Goal: Task Accomplishment & Management: Complete application form

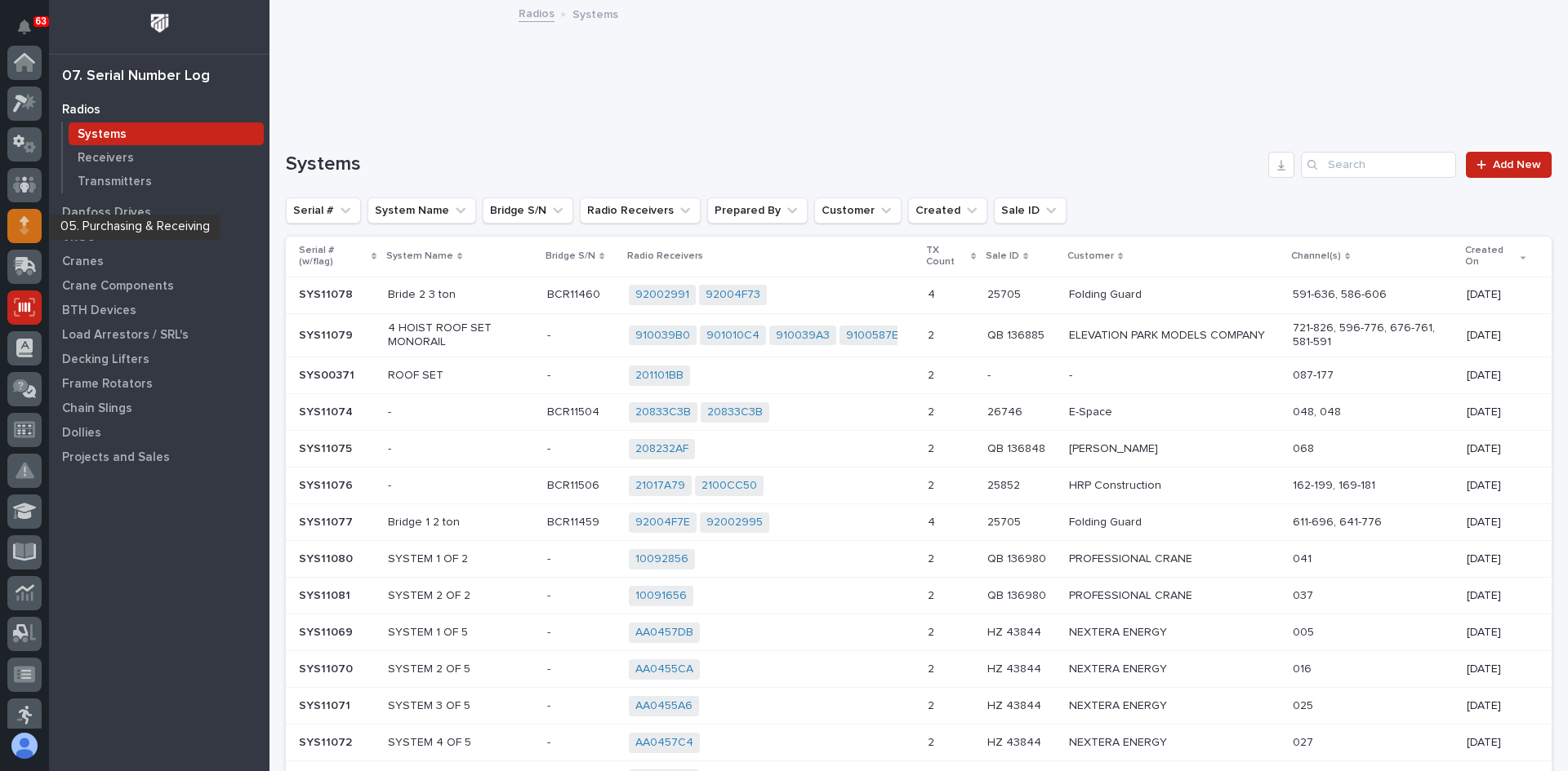
click at [24, 225] on icon at bounding box center [24, 221] width 10 height 9
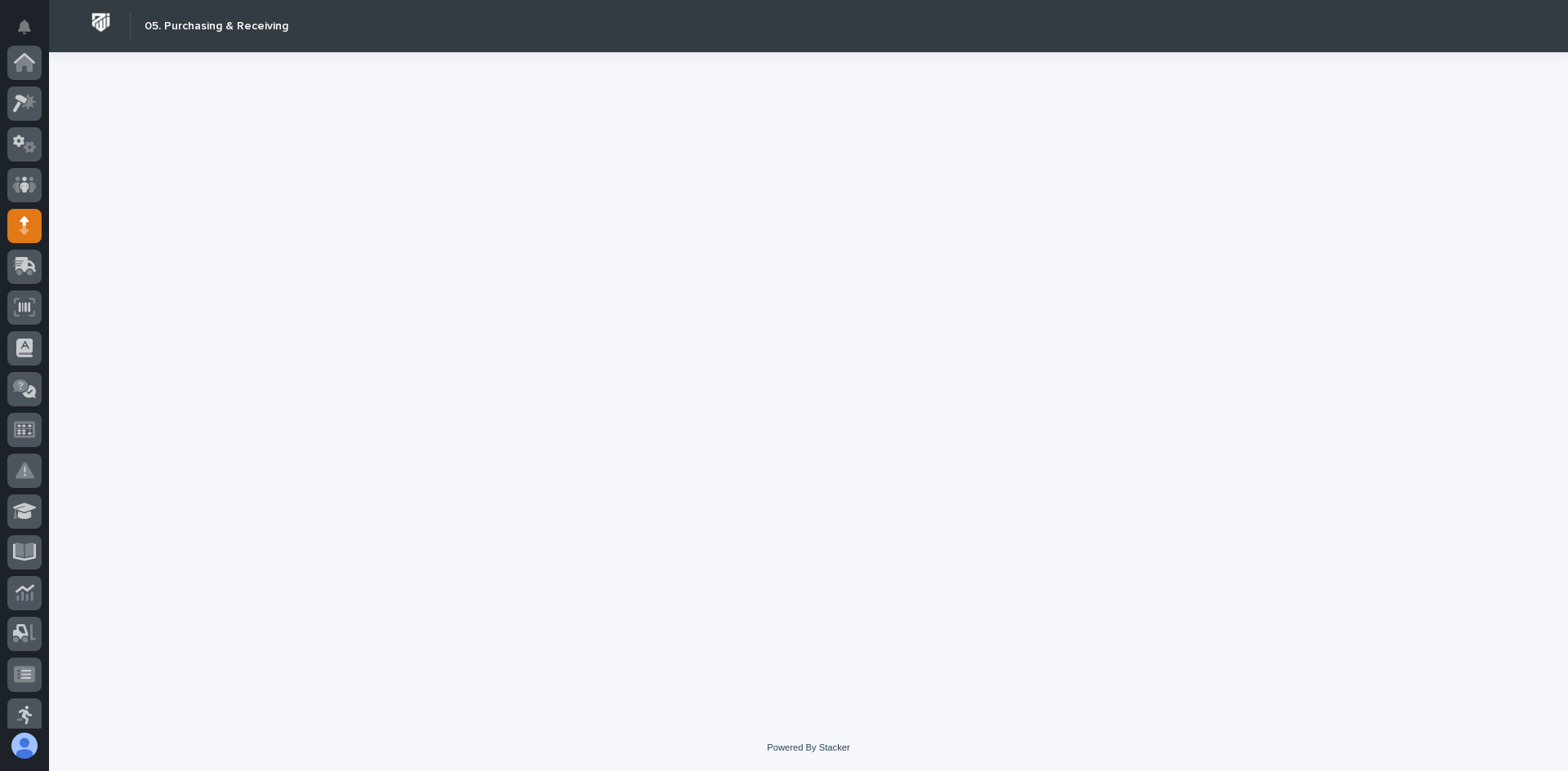
scroll to position [163, 0]
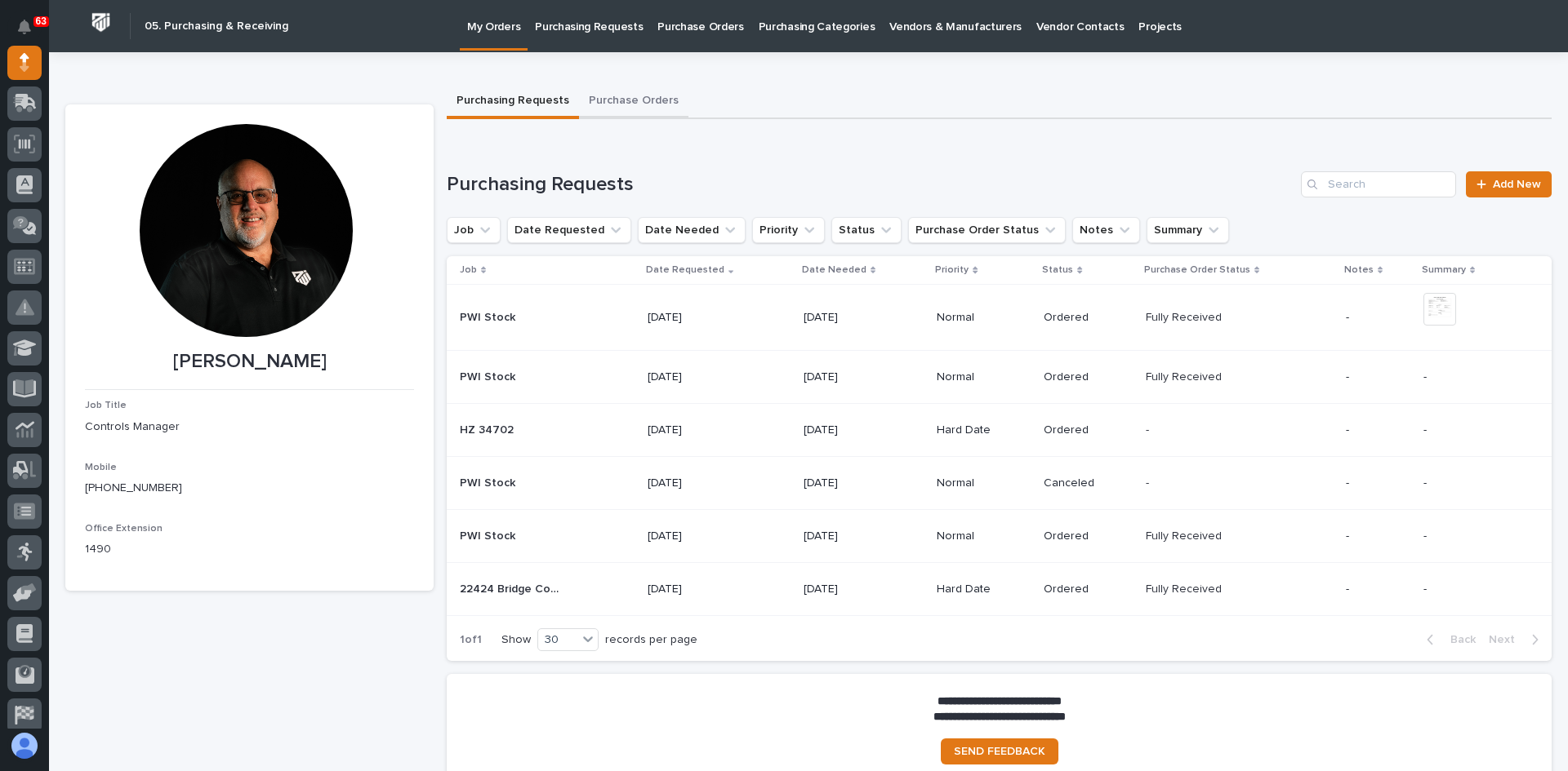
click at [623, 98] on button "Purchase Orders" at bounding box center [634, 101] width 110 height 34
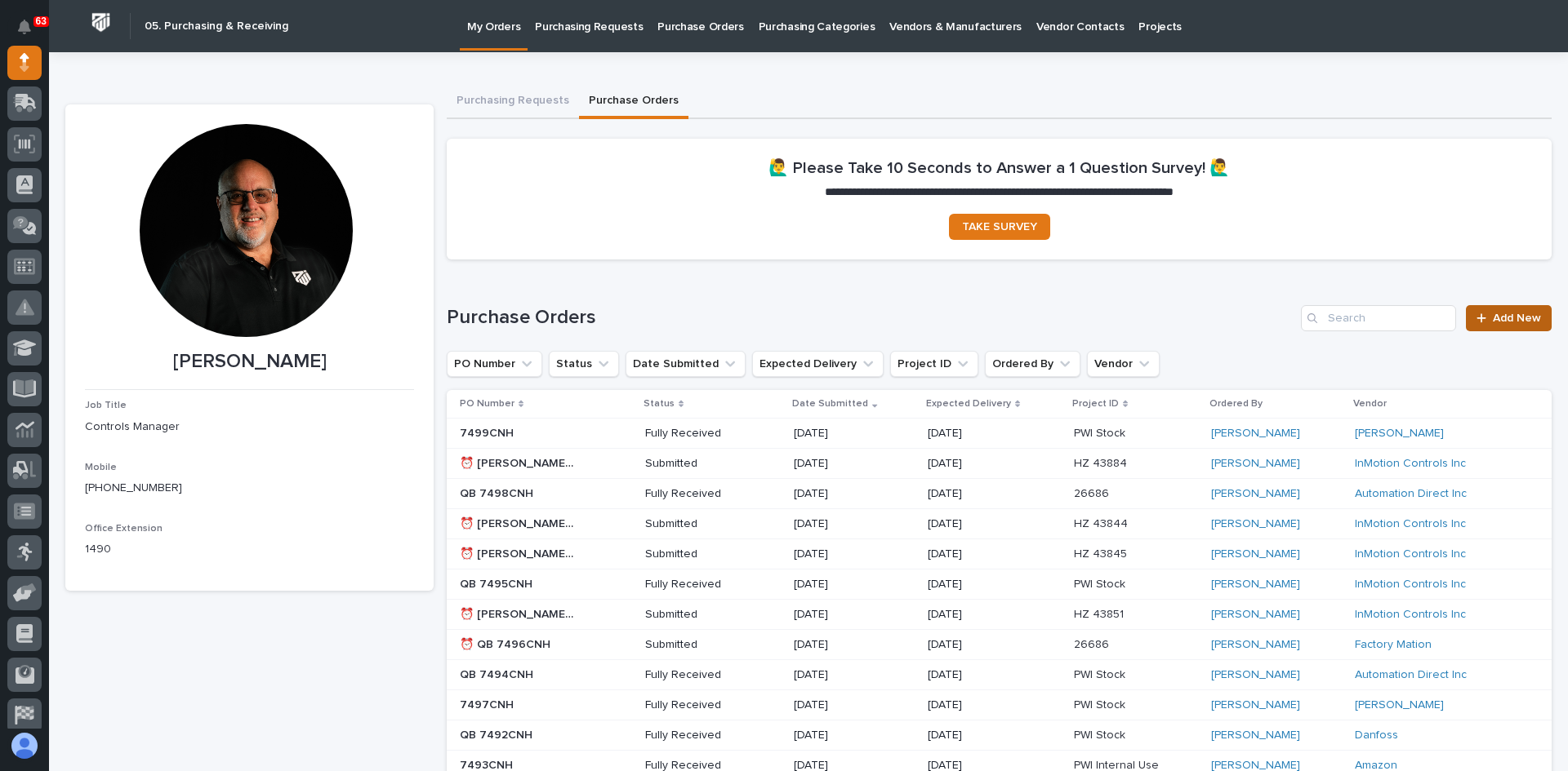
click at [1497, 316] on span "Add New" at bounding box center [1517, 318] width 48 height 11
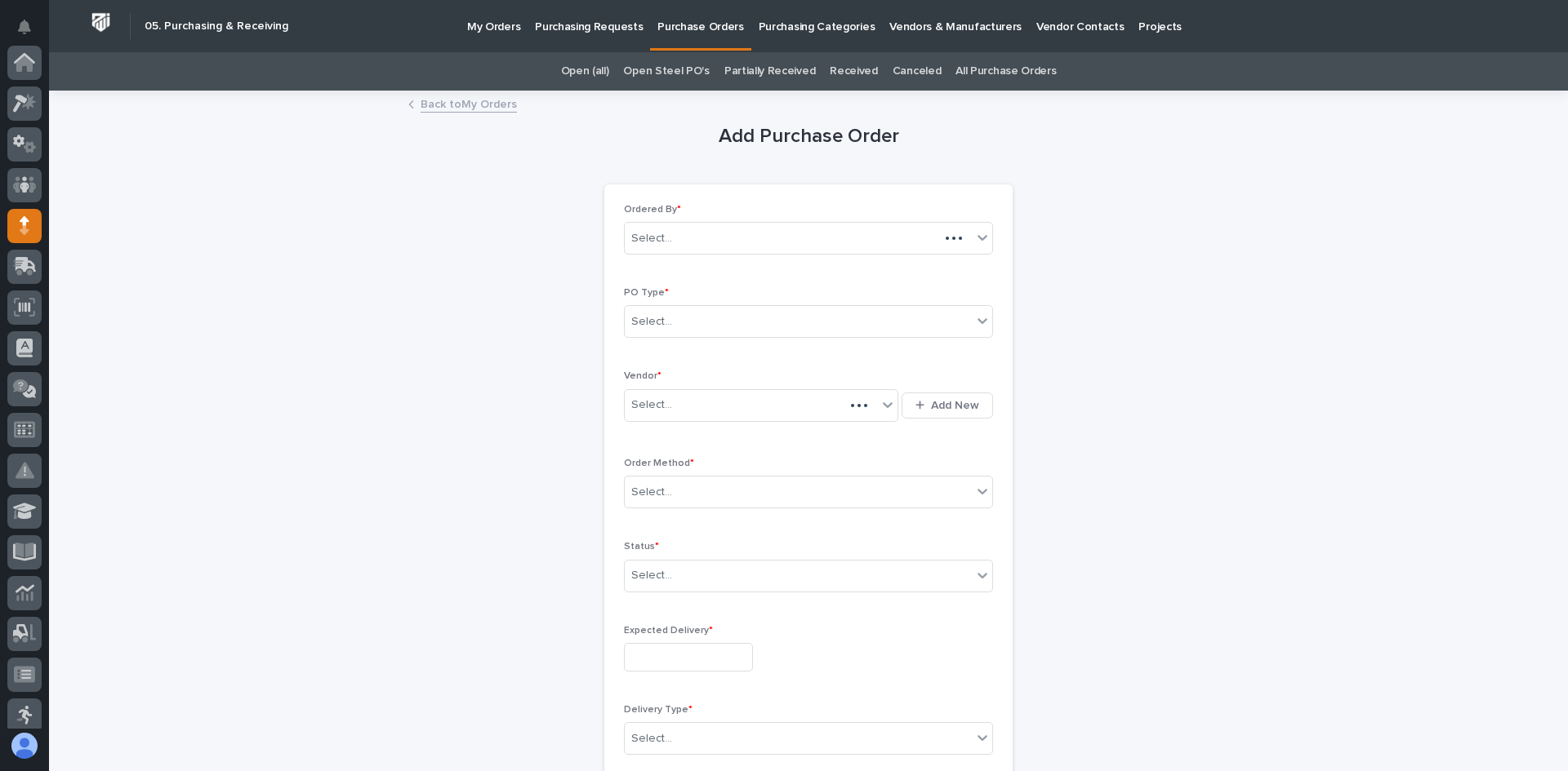
scroll to position [163, 0]
click at [688, 324] on div "Select..." at bounding box center [798, 321] width 347 height 27
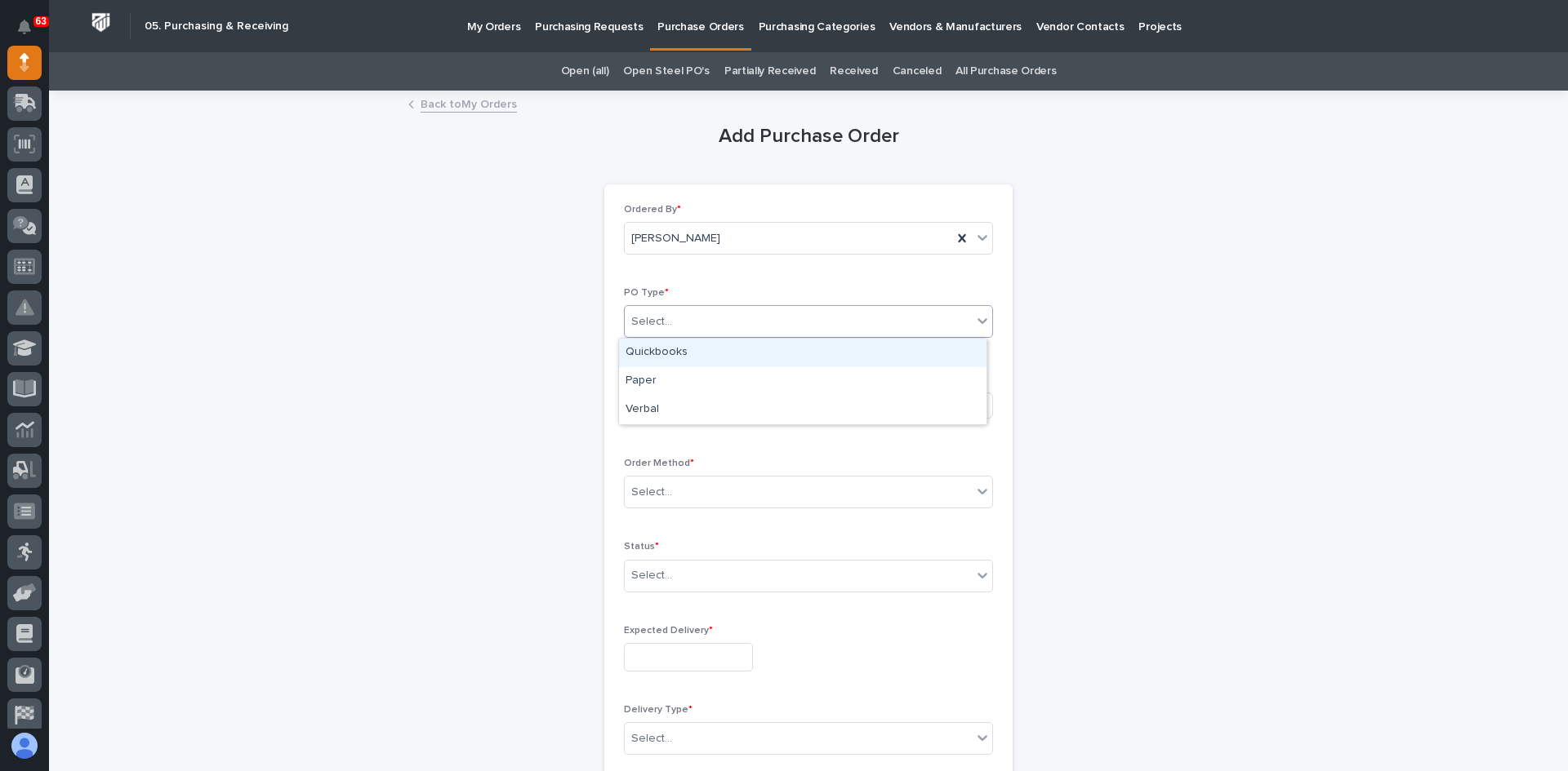
drag, startPoint x: 663, startPoint y: 370, endPoint x: 663, endPoint y: 352, distance: 18.0
click at [663, 352] on div "Quickbooks" at bounding box center [803, 353] width 368 height 29
click at [681, 403] on div "Select..." at bounding box center [751, 405] width 253 height 27
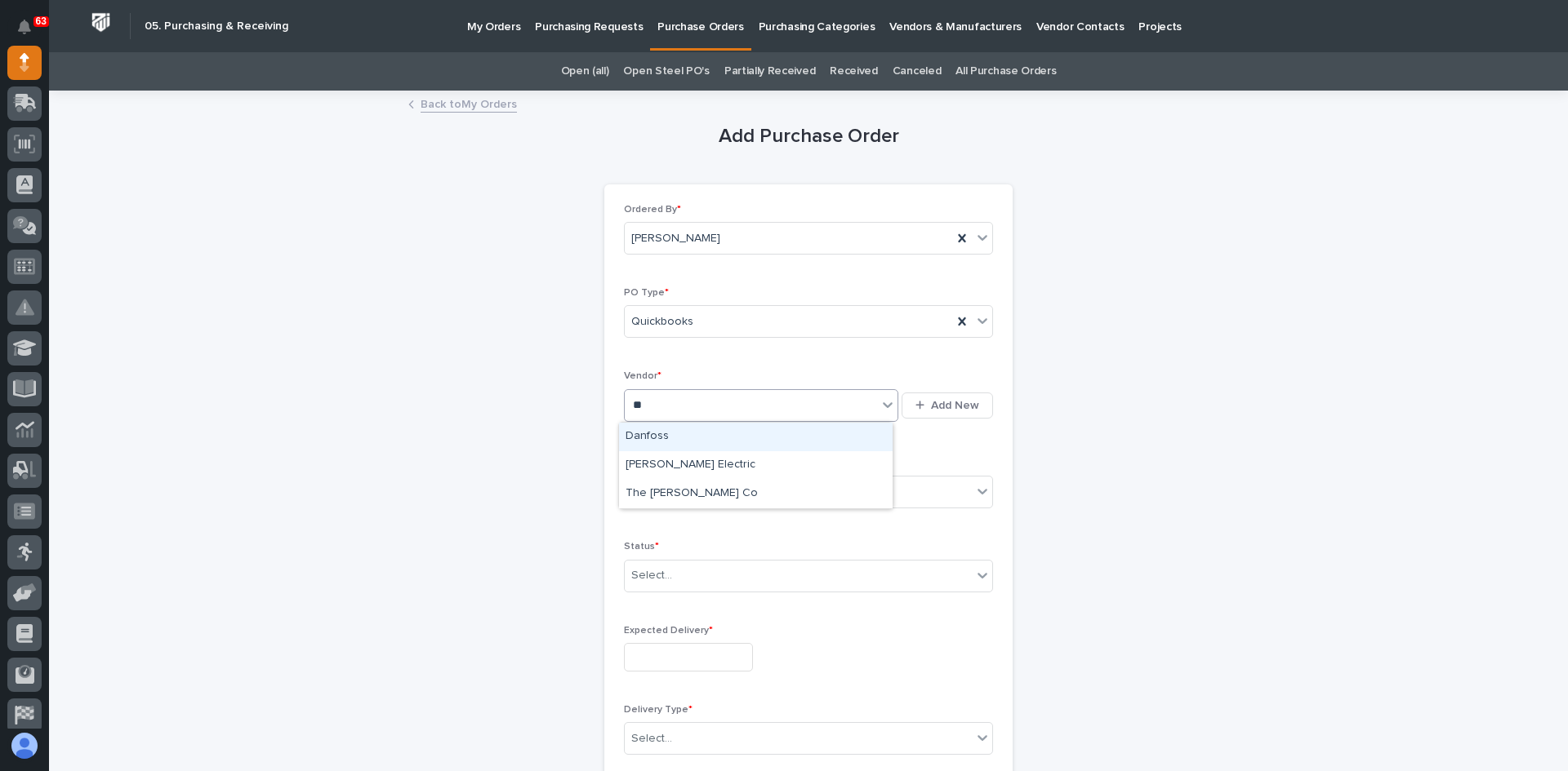
type input "***"
click at [660, 431] on div "Danfoss" at bounding box center [756, 437] width 274 height 29
click at [672, 494] on div "Select..." at bounding box center [798, 492] width 347 height 27
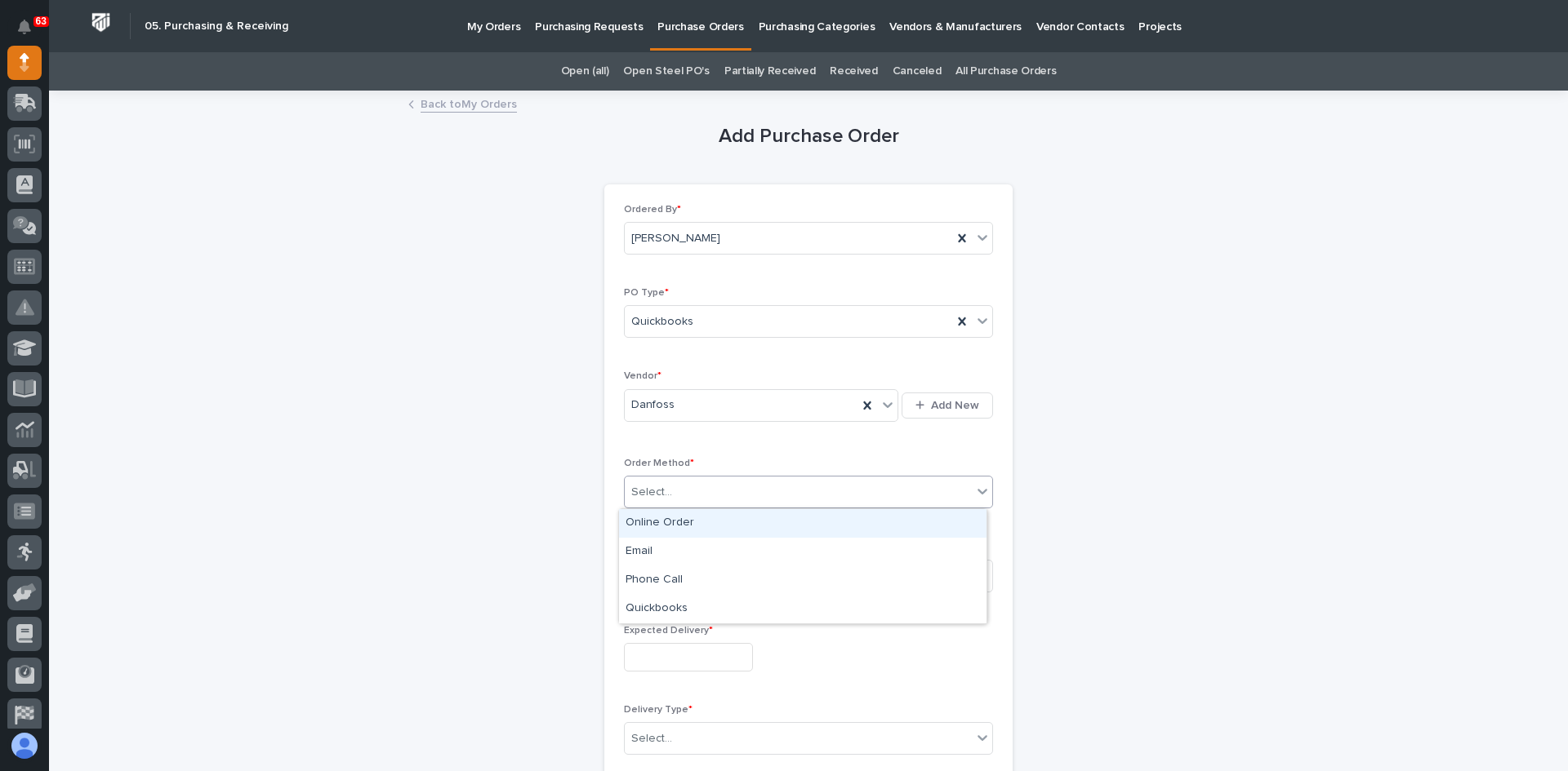
click at [673, 524] on div "Online Order" at bounding box center [803, 523] width 368 height 29
click at [668, 574] on div "Select..." at bounding box center [798, 575] width 347 height 27
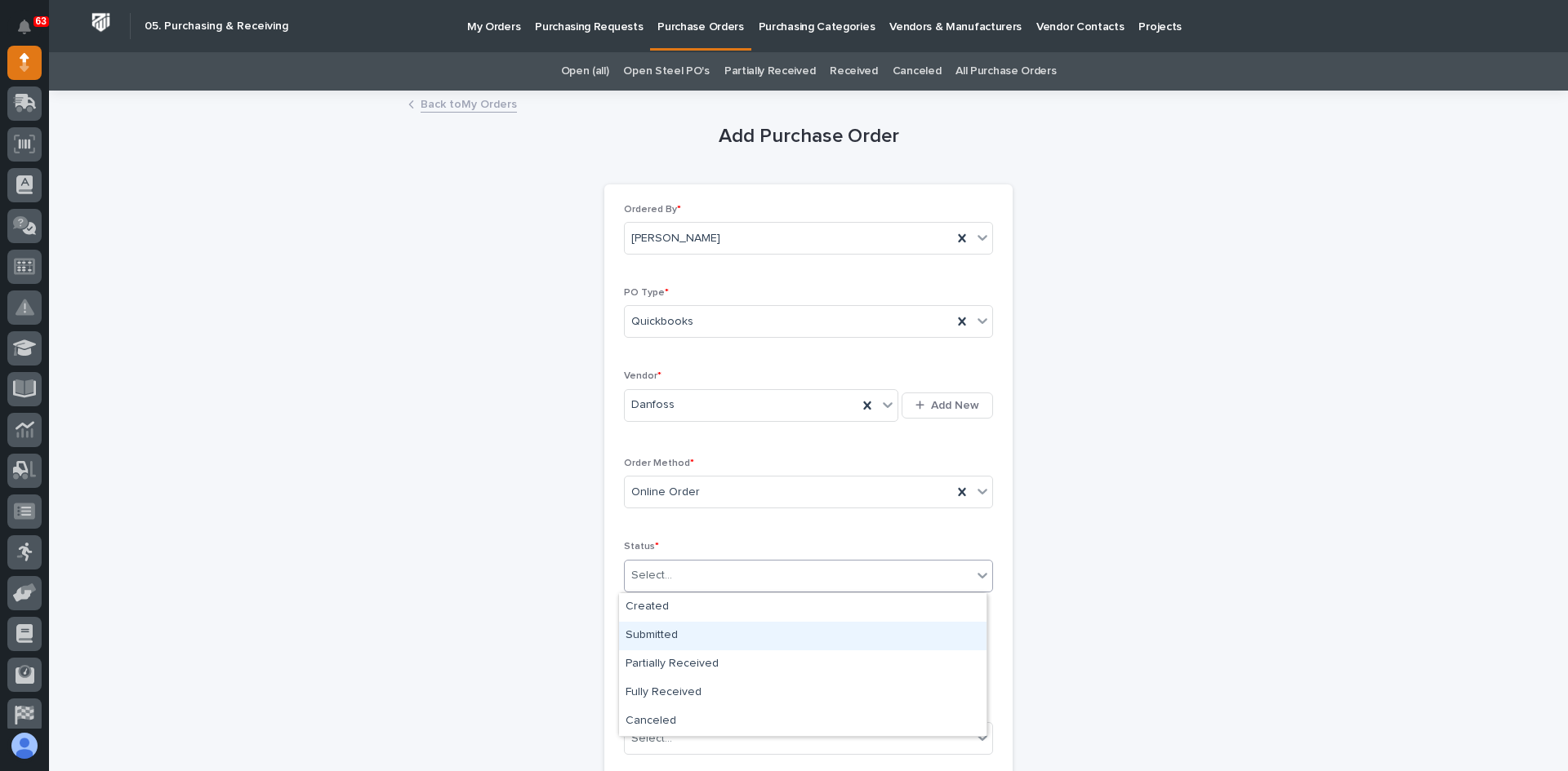
click at [661, 636] on div "Submitted" at bounding box center [803, 636] width 368 height 29
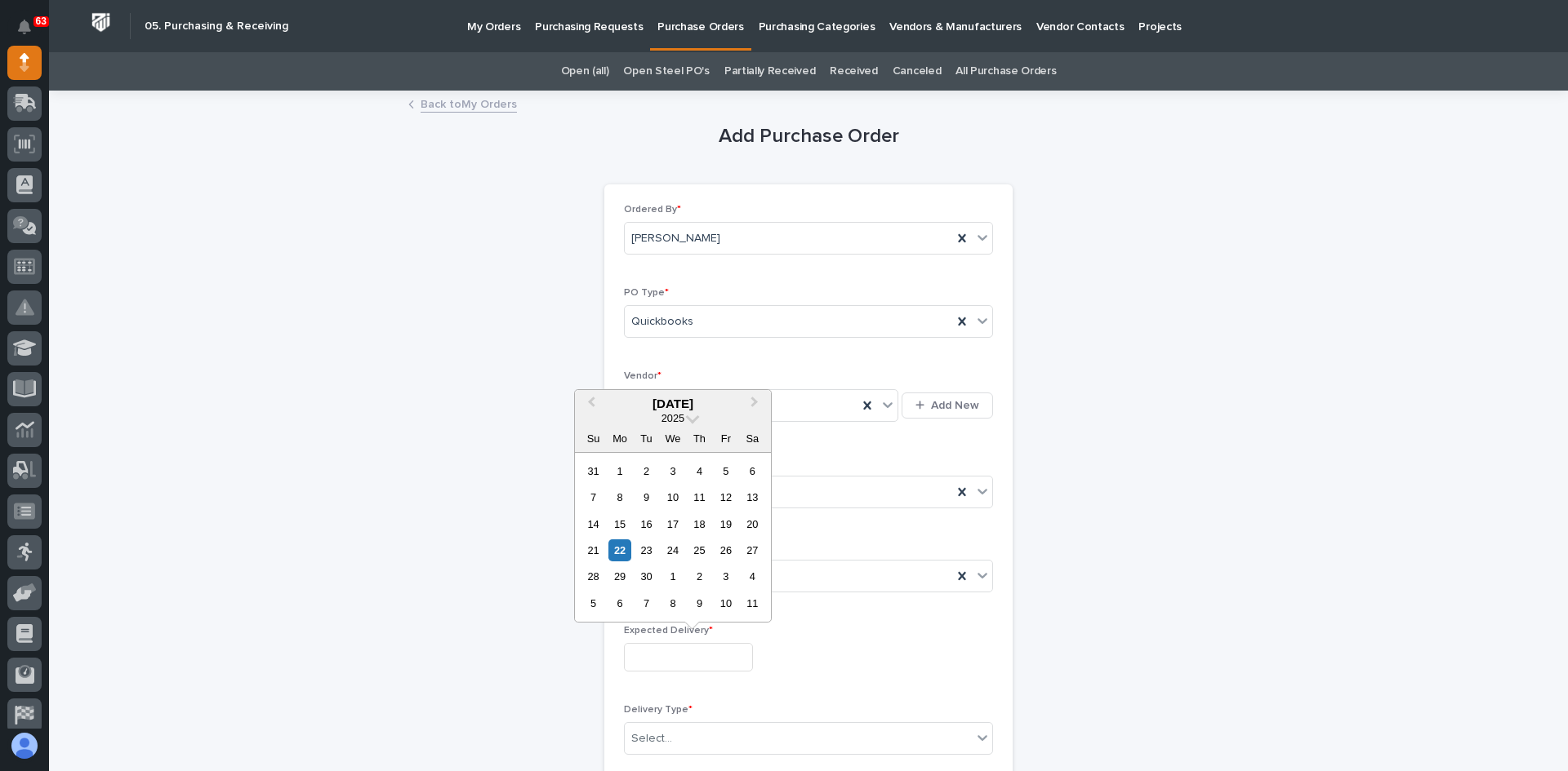
click at [660, 655] on input "text" at bounding box center [688, 657] width 129 height 29
click at [749, 396] on button "Next Month" at bounding box center [756, 405] width 26 height 26
click at [674, 551] on div "22" at bounding box center [672, 550] width 22 height 22
type input "**********"
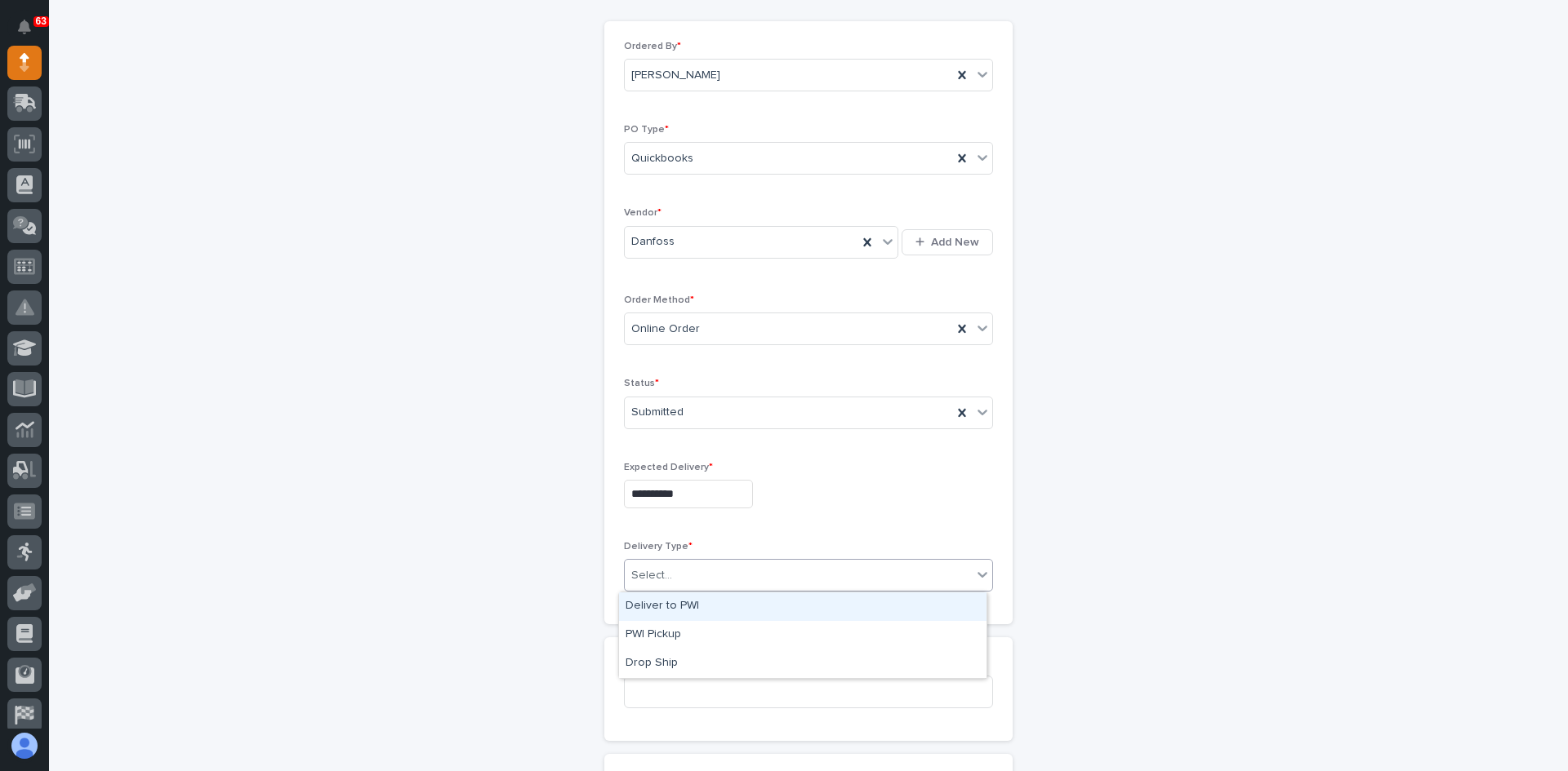
click at [671, 581] on div "Select..." at bounding box center [798, 575] width 347 height 27
click at [667, 601] on div "Deliver to PWI" at bounding box center [803, 607] width 368 height 29
click at [658, 692] on input at bounding box center [809, 691] width 369 height 32
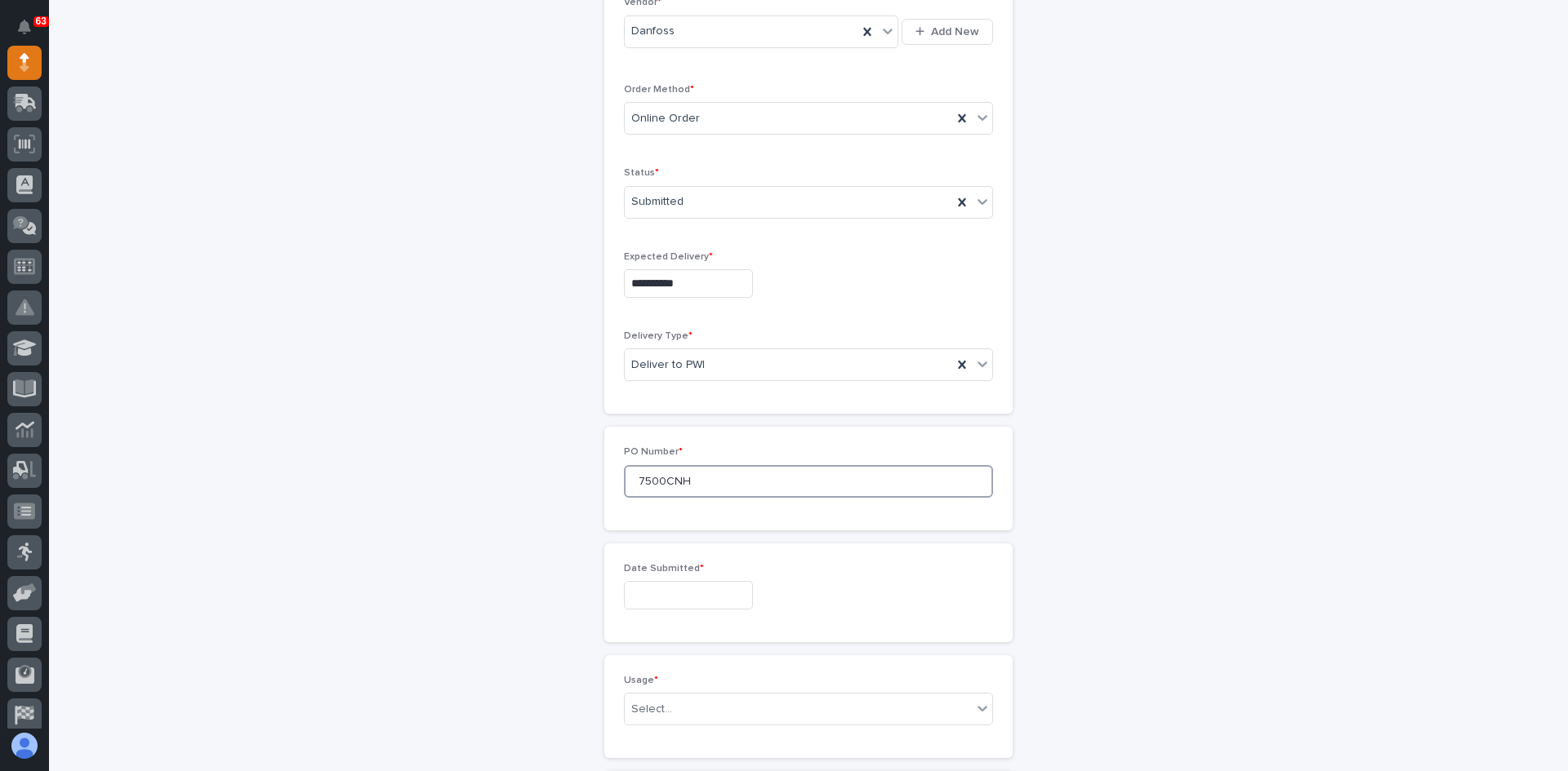
scroll to position [408, 0]
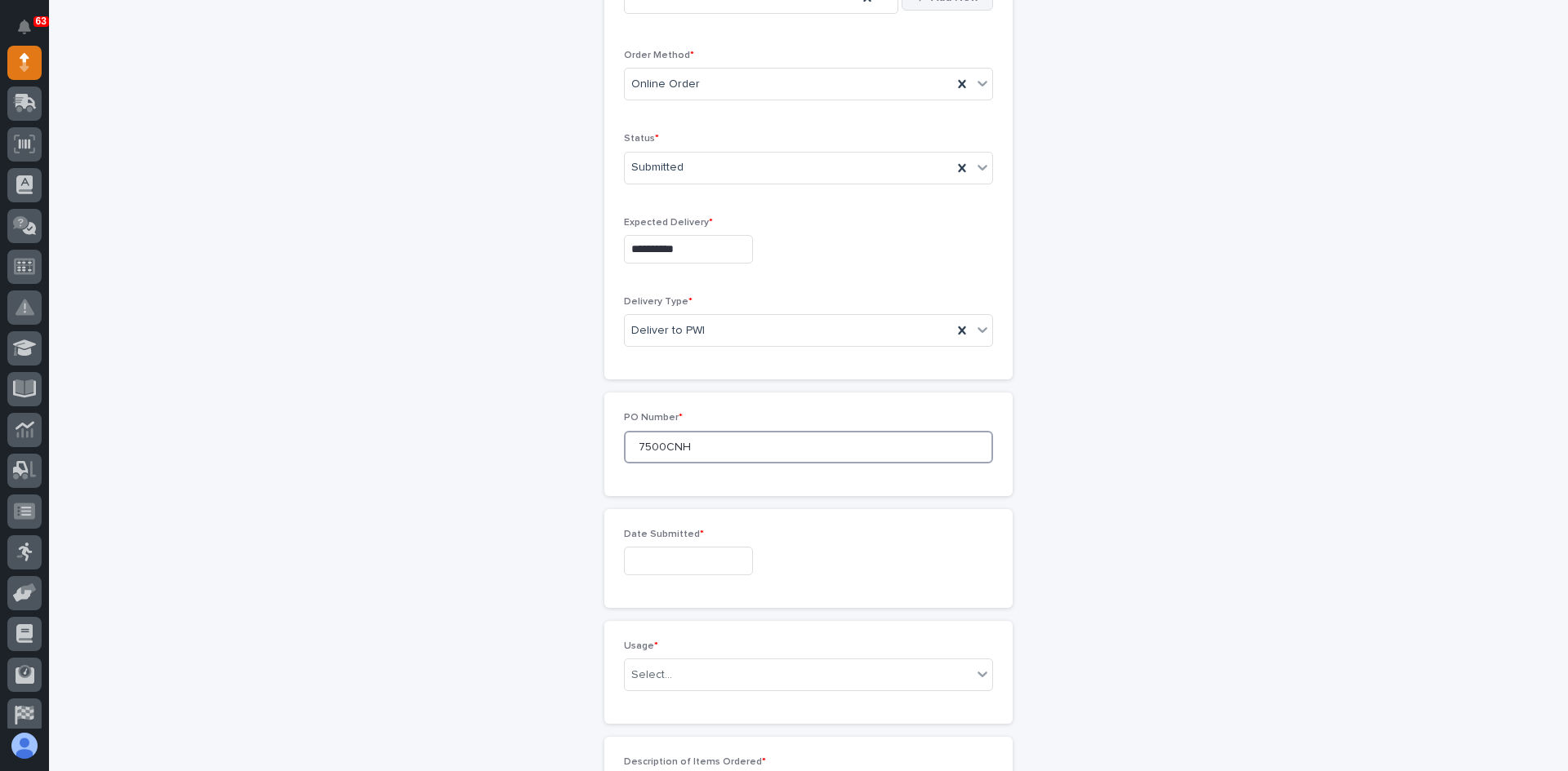
type input "7500CNH"
click at [702, 557] on input "text" at bounding box center [688, 560] width 129 height 29
click at [674, 424] on div "17" at bounding box center [672, 428] width 22 height 22
type input "**********"
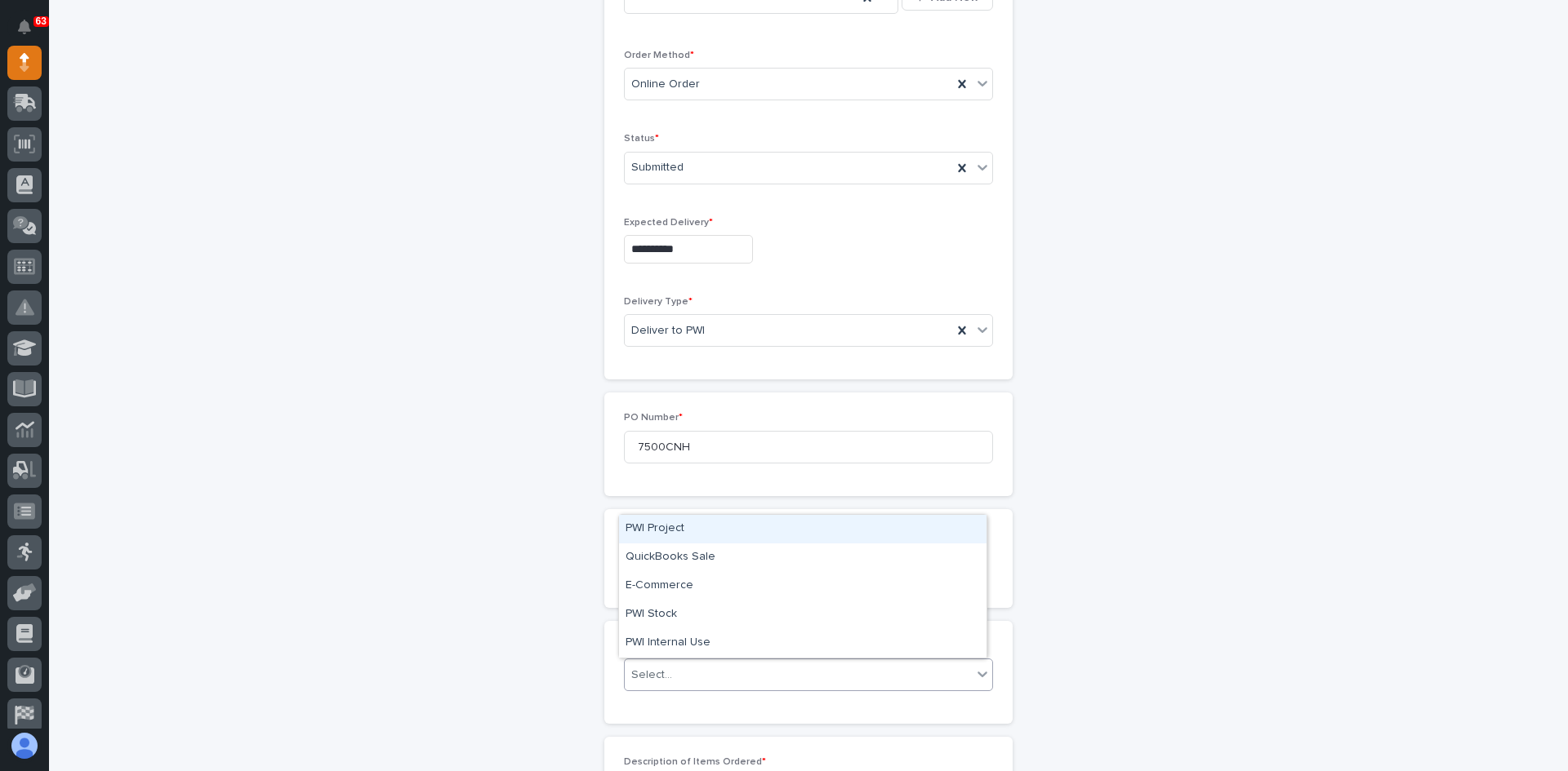
click at [676, 675] on div "Select..." at bounding box center [798, 675] width 347 height 27
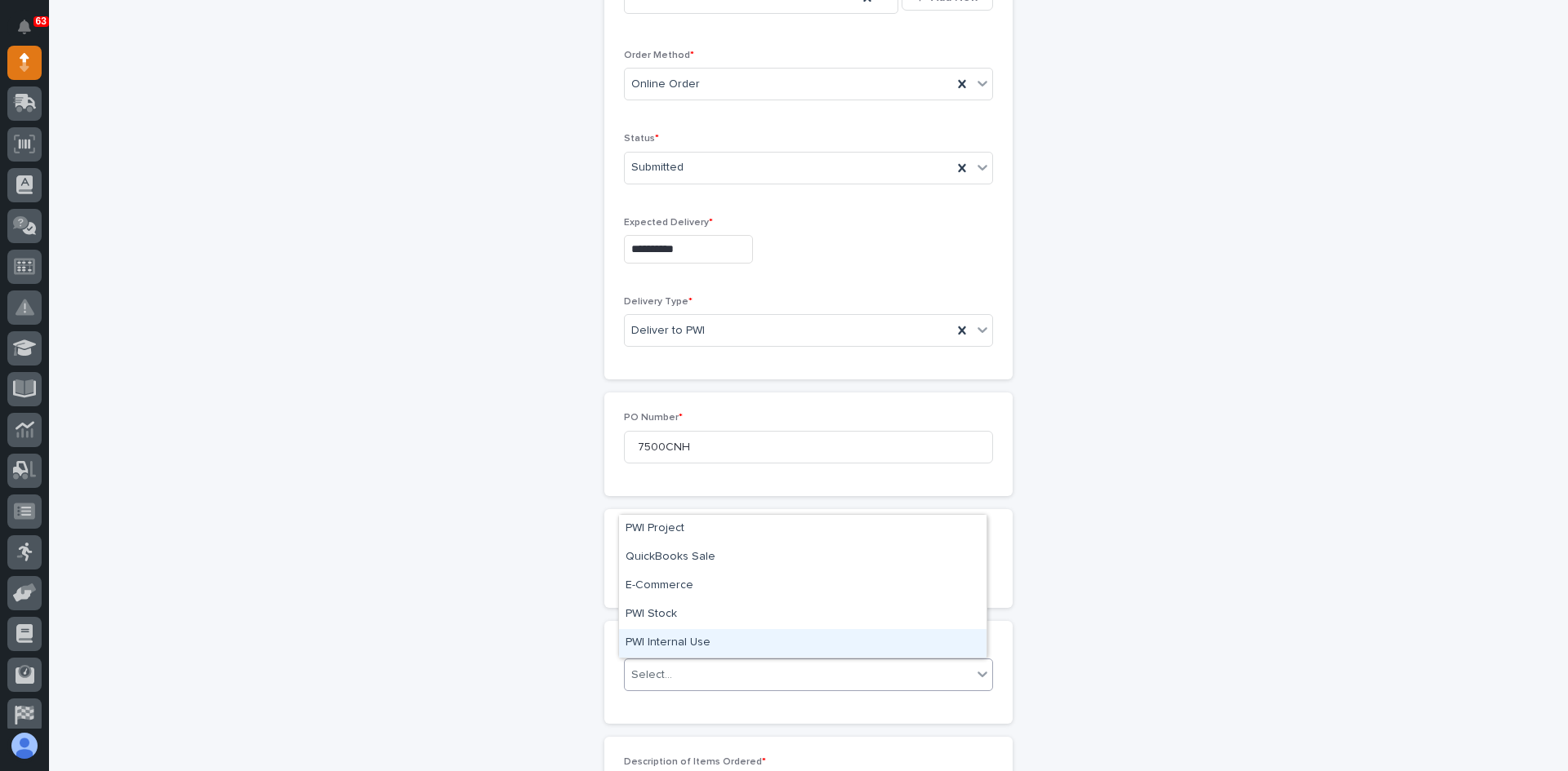
click at [697, 640] on div "PWI Internal Use" at bounding box center [803, 643] width 368 height 29
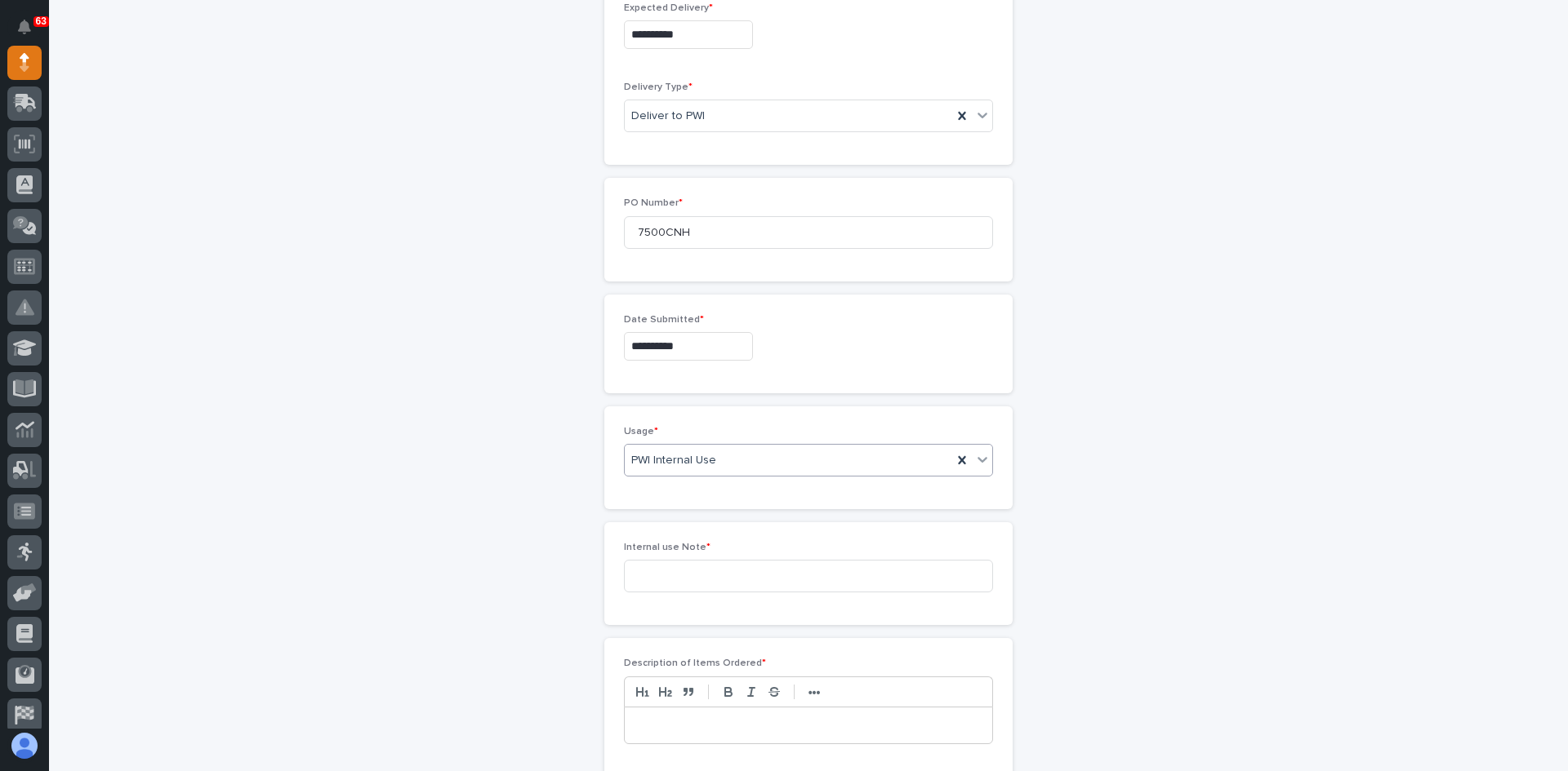
scroll to position [629, 0]
click at [648, 569] on input at bounding box center [809, 569] width 369 height 32
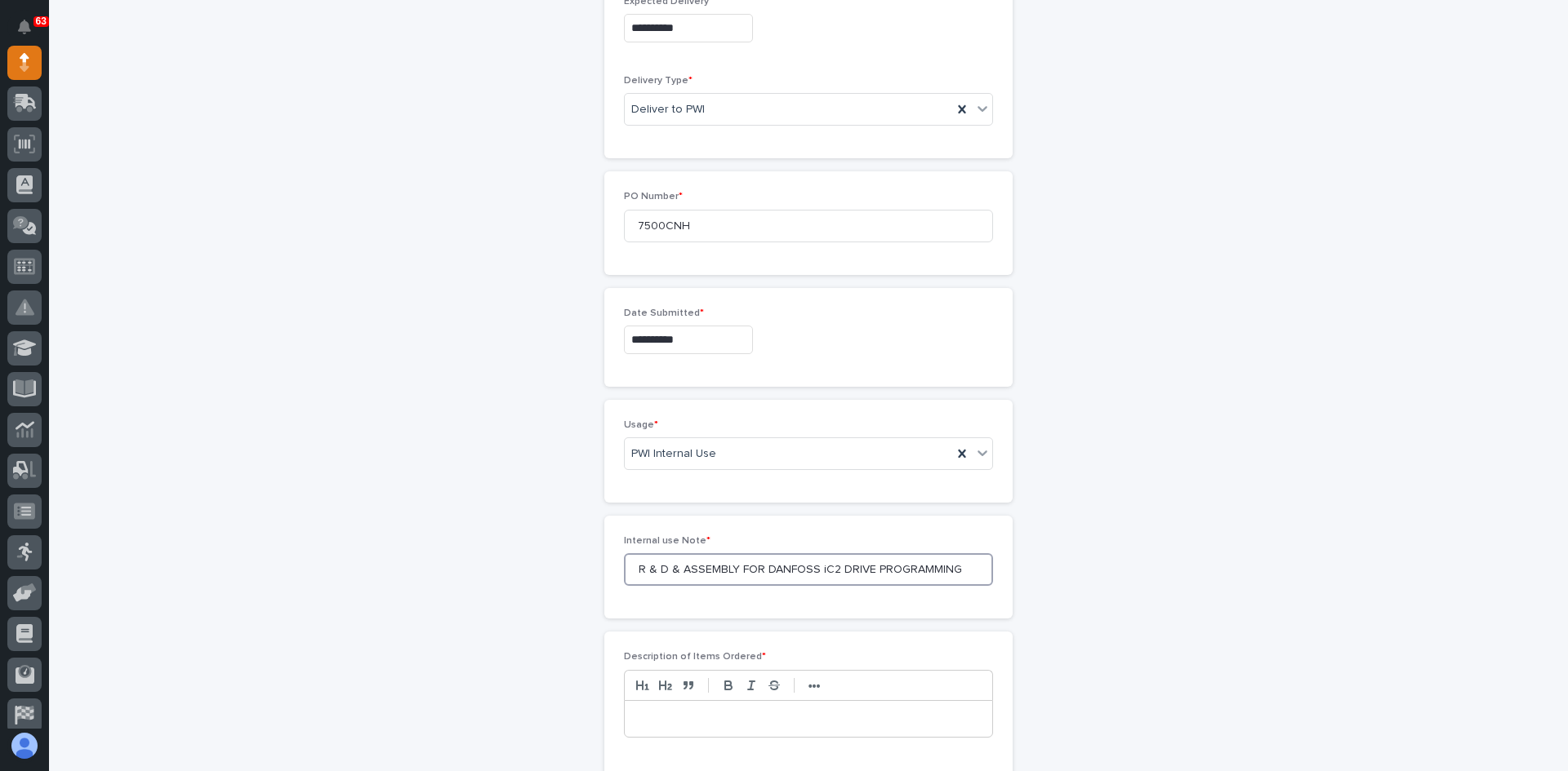
type input "R & D & ASSEMBLY FOR DANFOSS iC2 DRIVE PROGRAMMING"
click at [637, 714] on p at bounding box center [808, 719] width 343 height 17
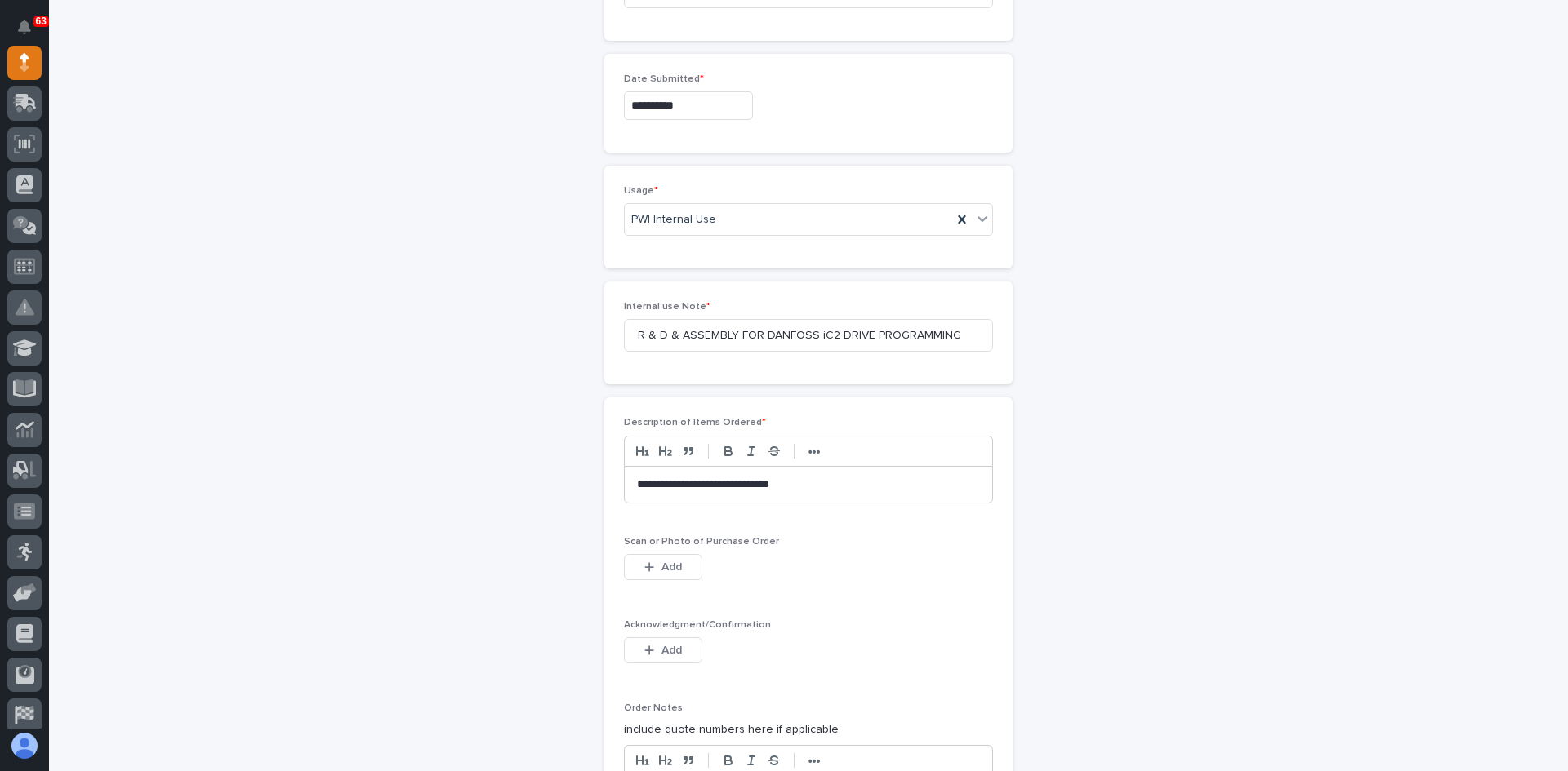
scroll to position [956, 0]
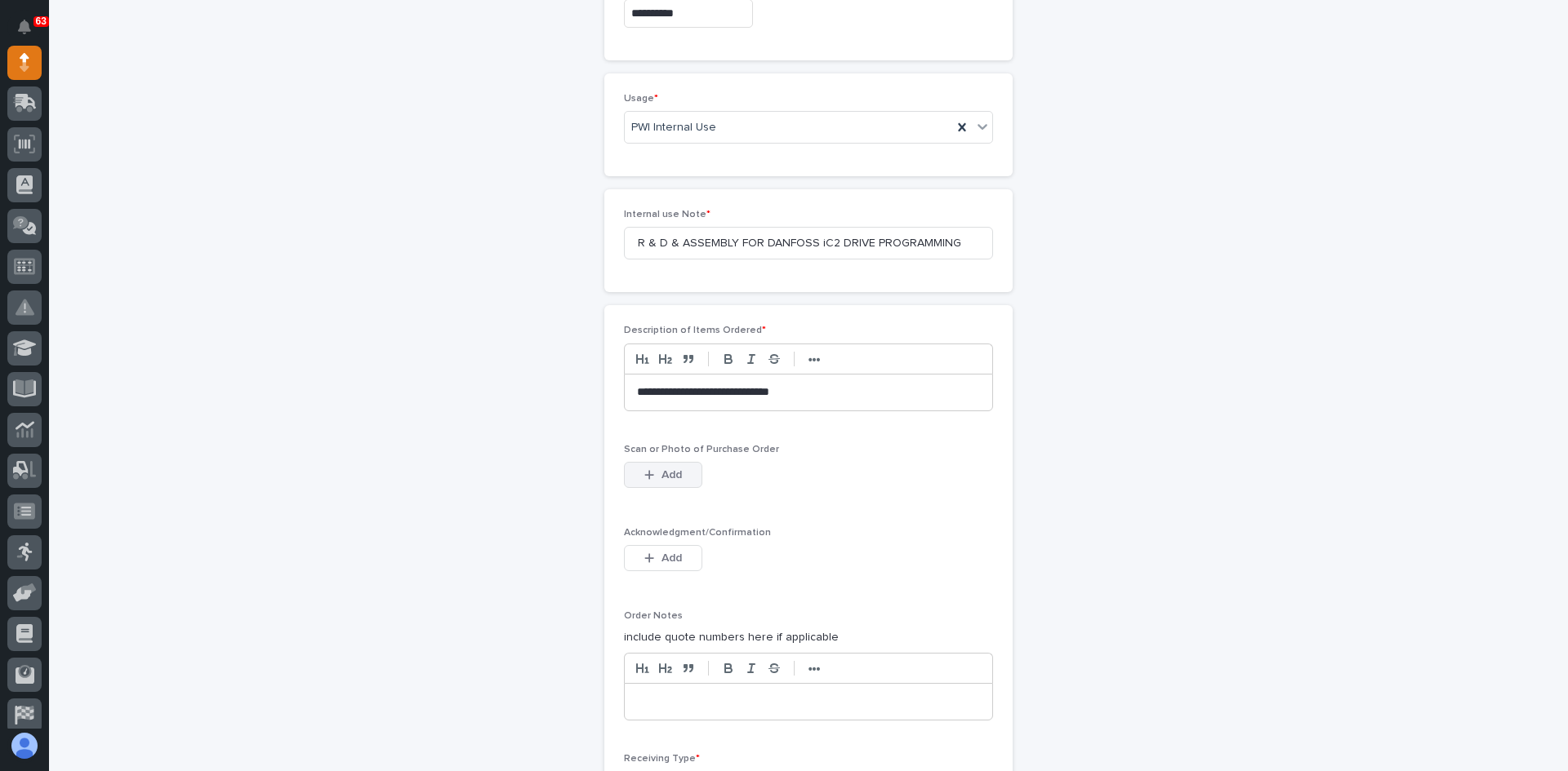
click at [667, 475] on span "Add" at bounding box center [671, 475] width 20 height 15
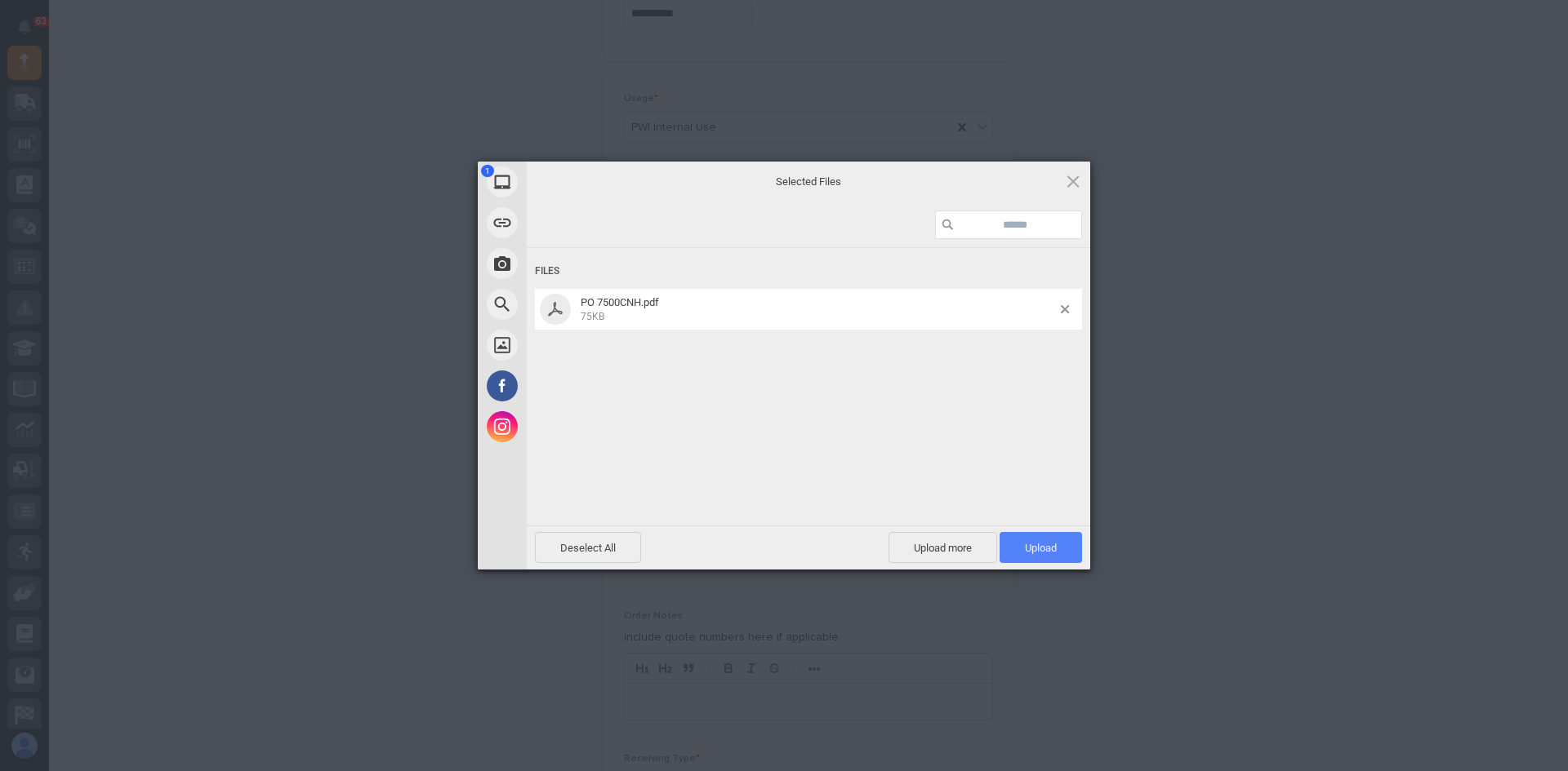
click at [1038, 542] on span "Upload 1" at bounding box center [1041, 547] width 32 height 12
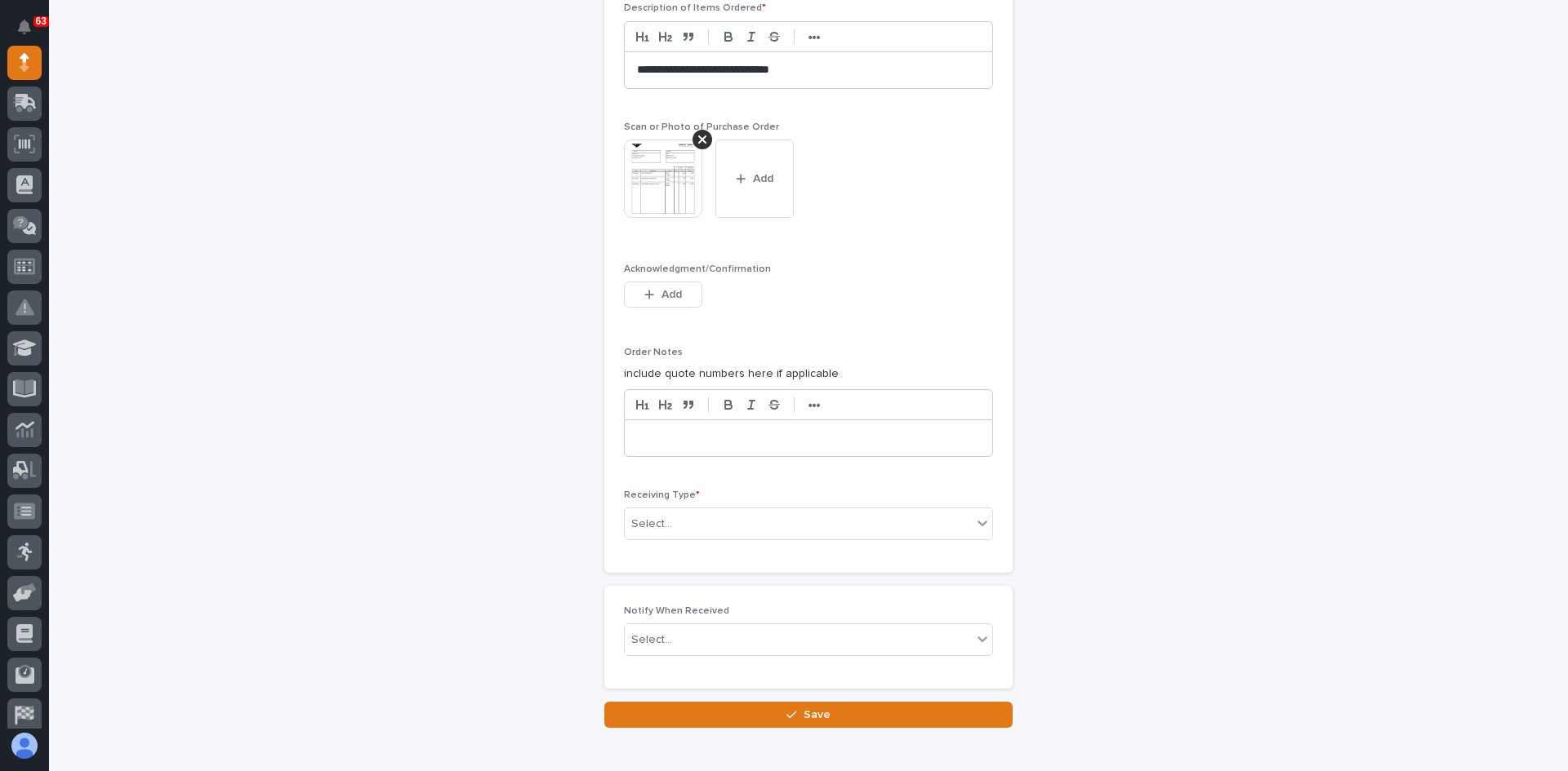
scroll to position [1363, 0]
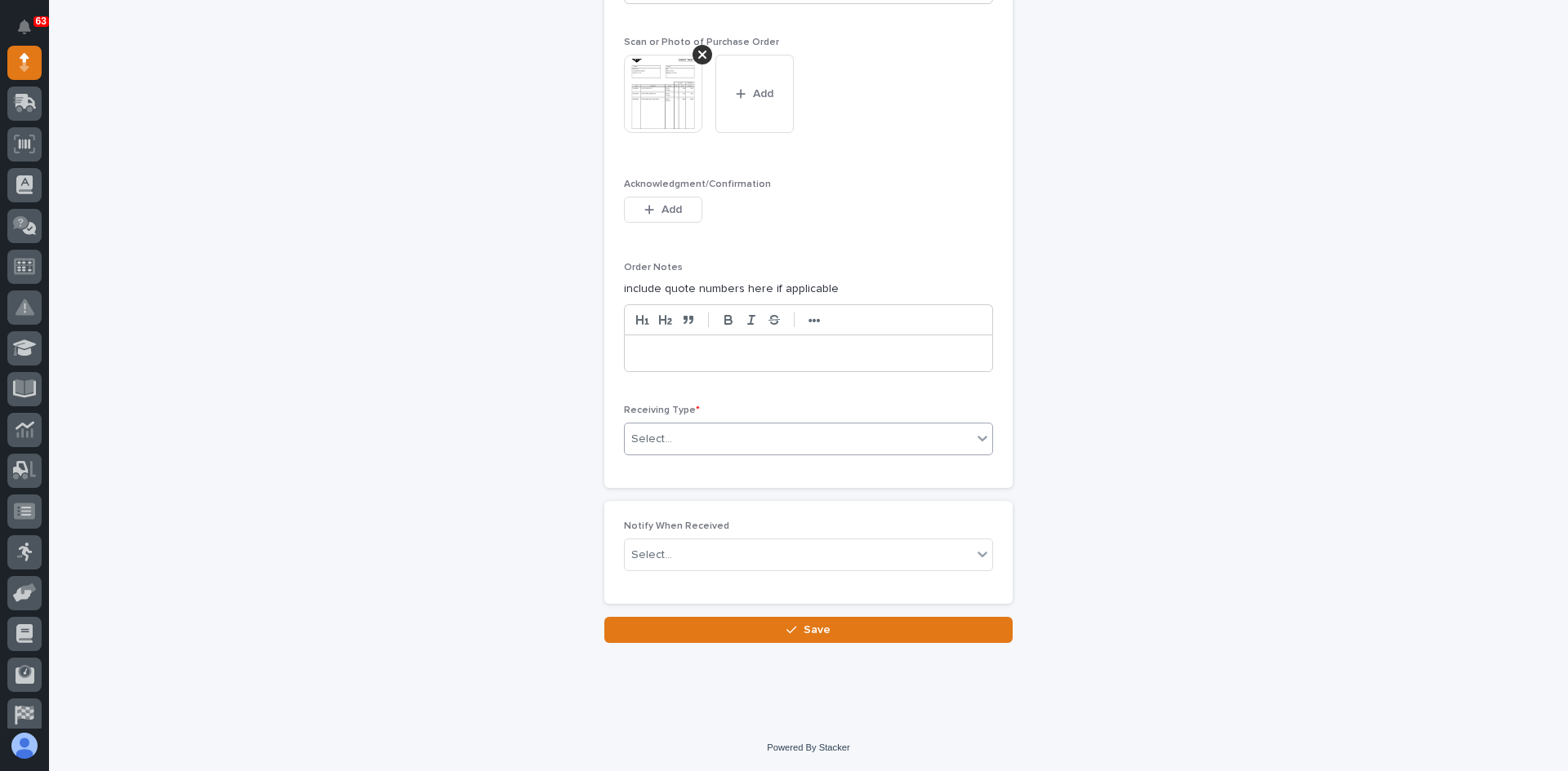
click at [751, 437] on div "Select..." at bounding box center [798, 439] width 347 height 27
click at [662, 551] on div "Deliver to" at bounding box center [803, 556] width 368 height 29
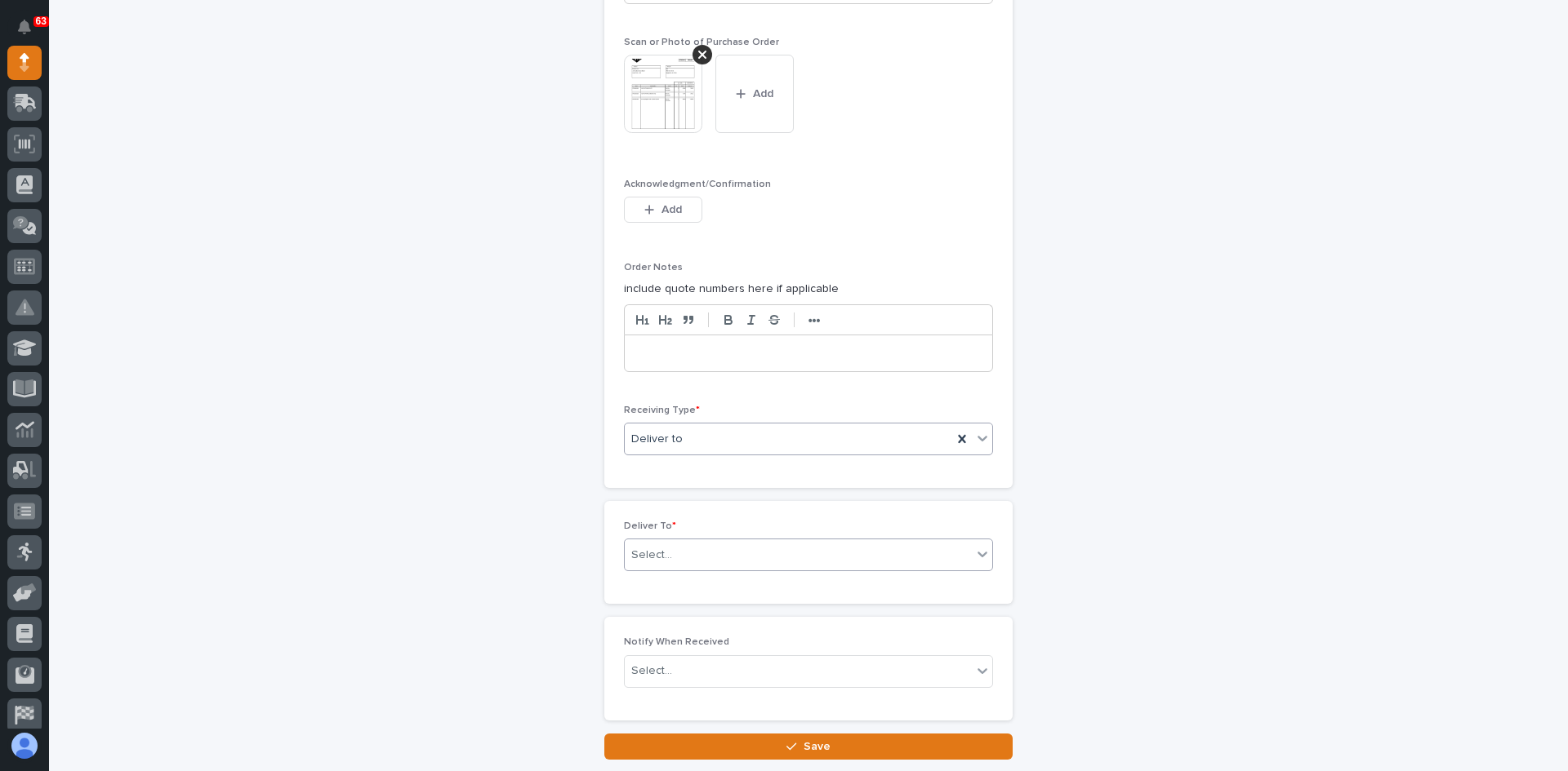
click at [690, 549] on div "Select..." at bounding box center [798, 555] width 347 height 27
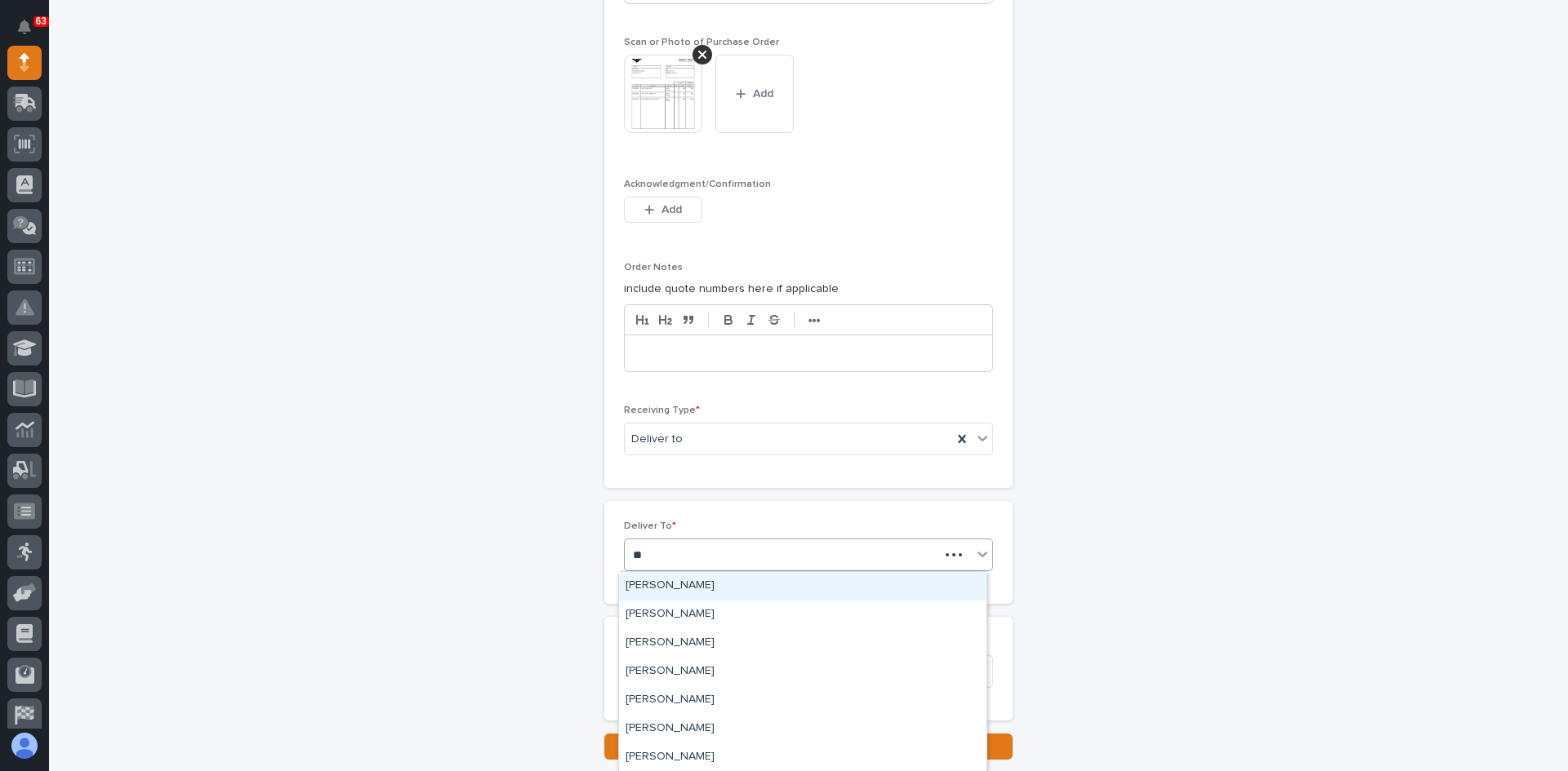
type input "***"
click at [677, 614] on div "[PERSON_NAME]" at bounding box center [803, 614] width 368 height 29
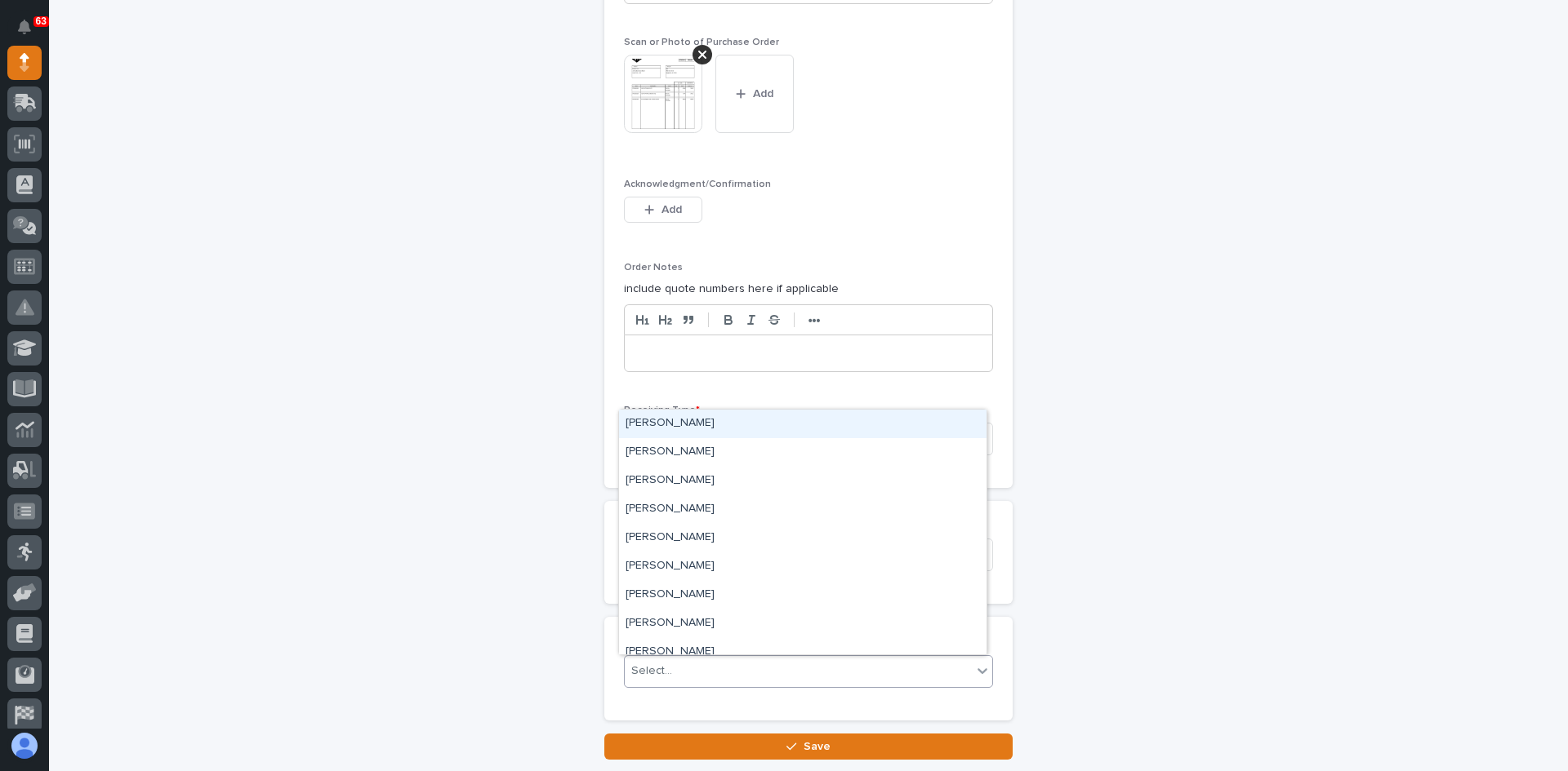
click at [680, 672] on div "Select..." at bounding box center [798, 671] width 347 height 27
type input "***"
click at [679, 454] on div "[PERSON_NAME]" at bounding box center [803, 452] width 368 height 29
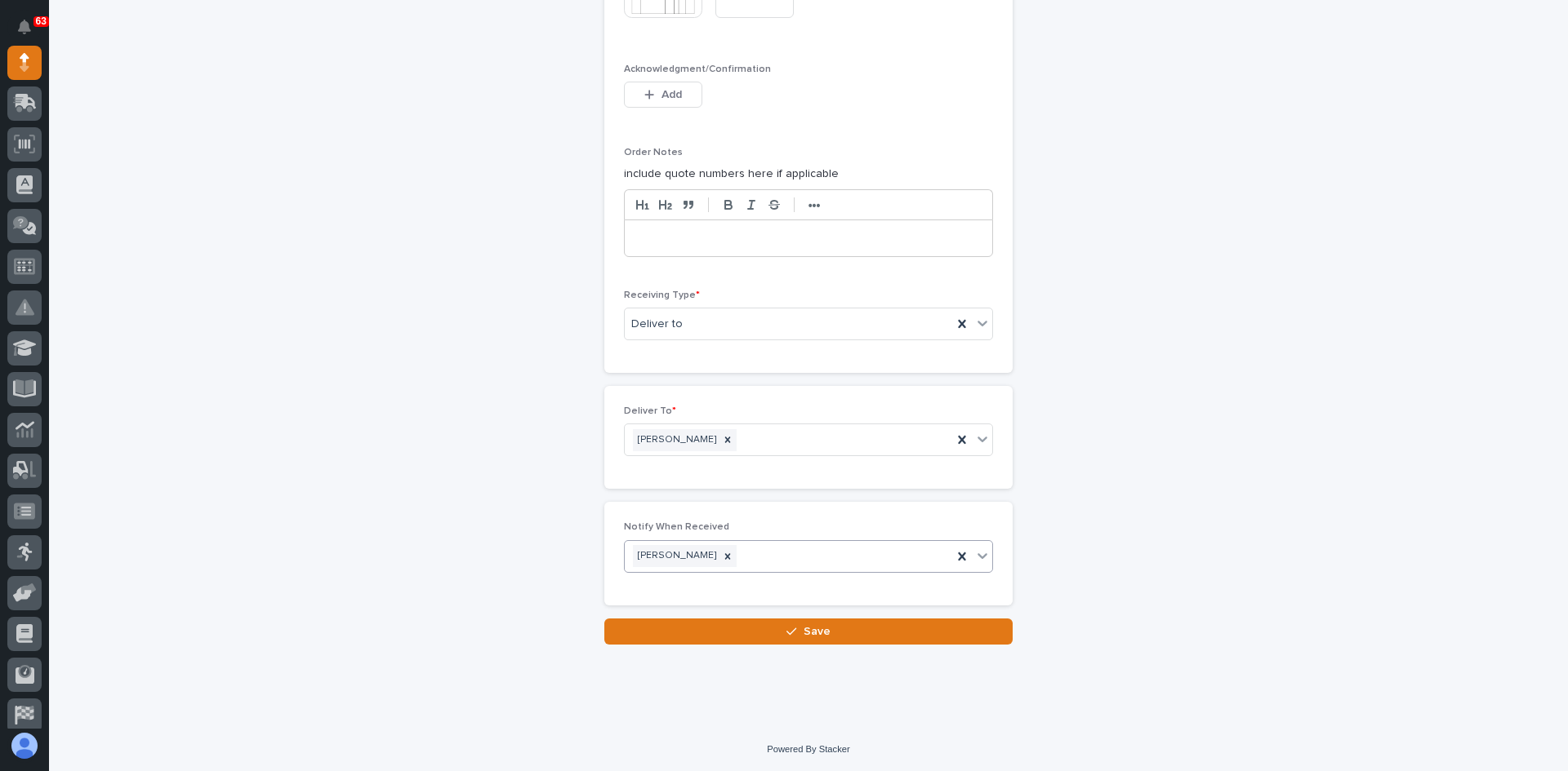
scroll to position [1480, 0]
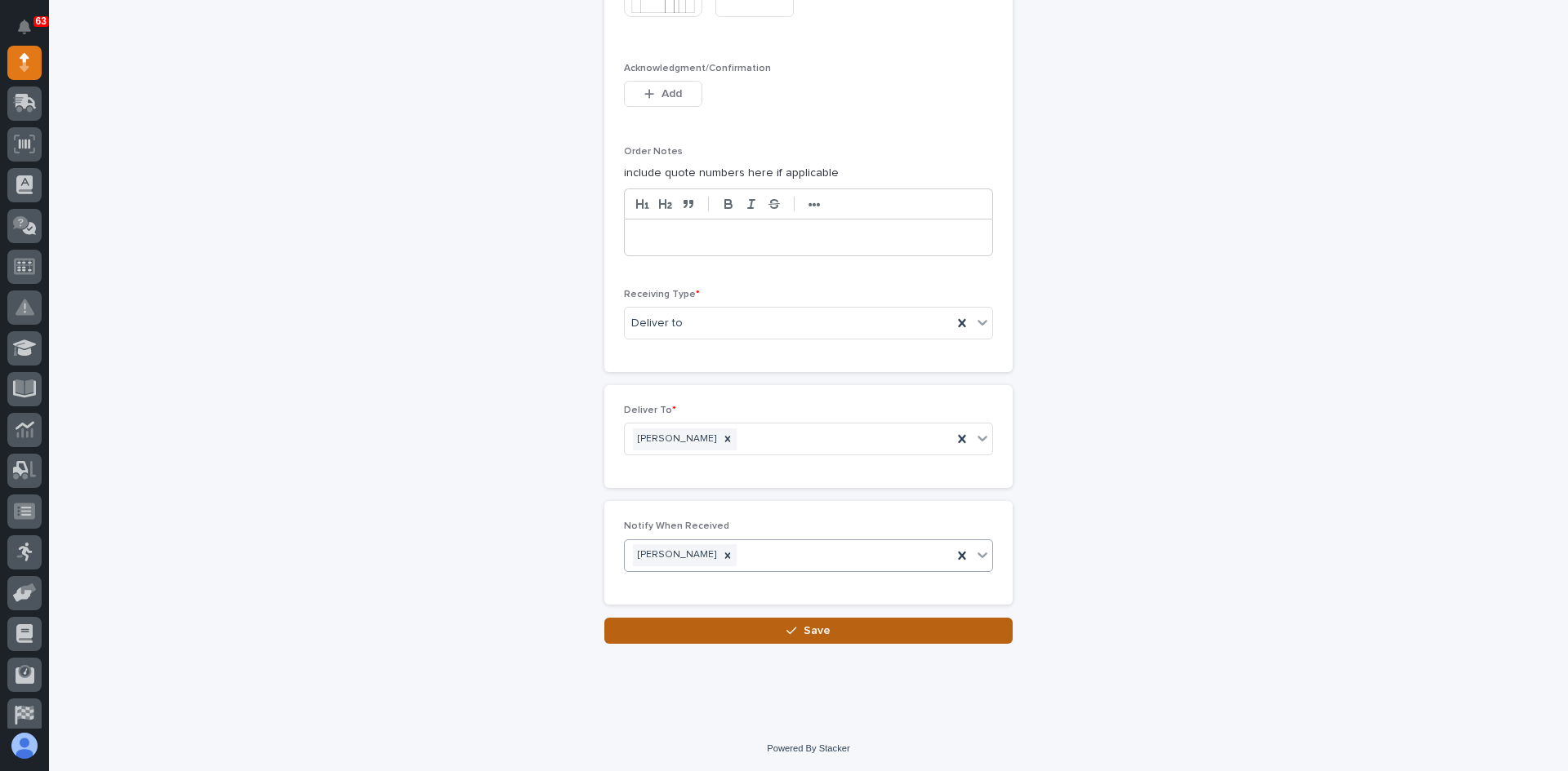
click at [812, 629] on span "Save" at bounding box center [816, 631] width 27 height 15
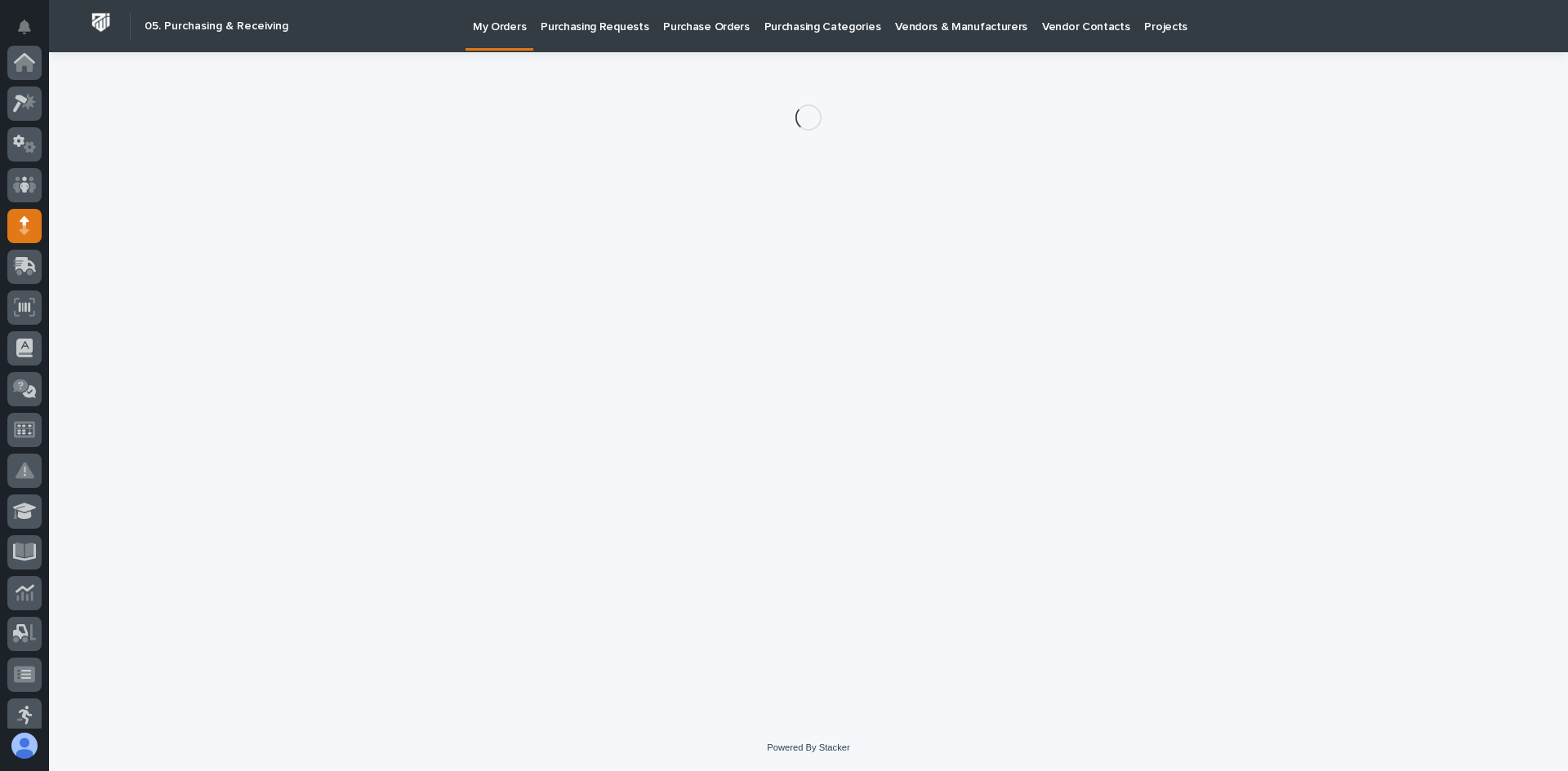
scroll to position [163, 0]
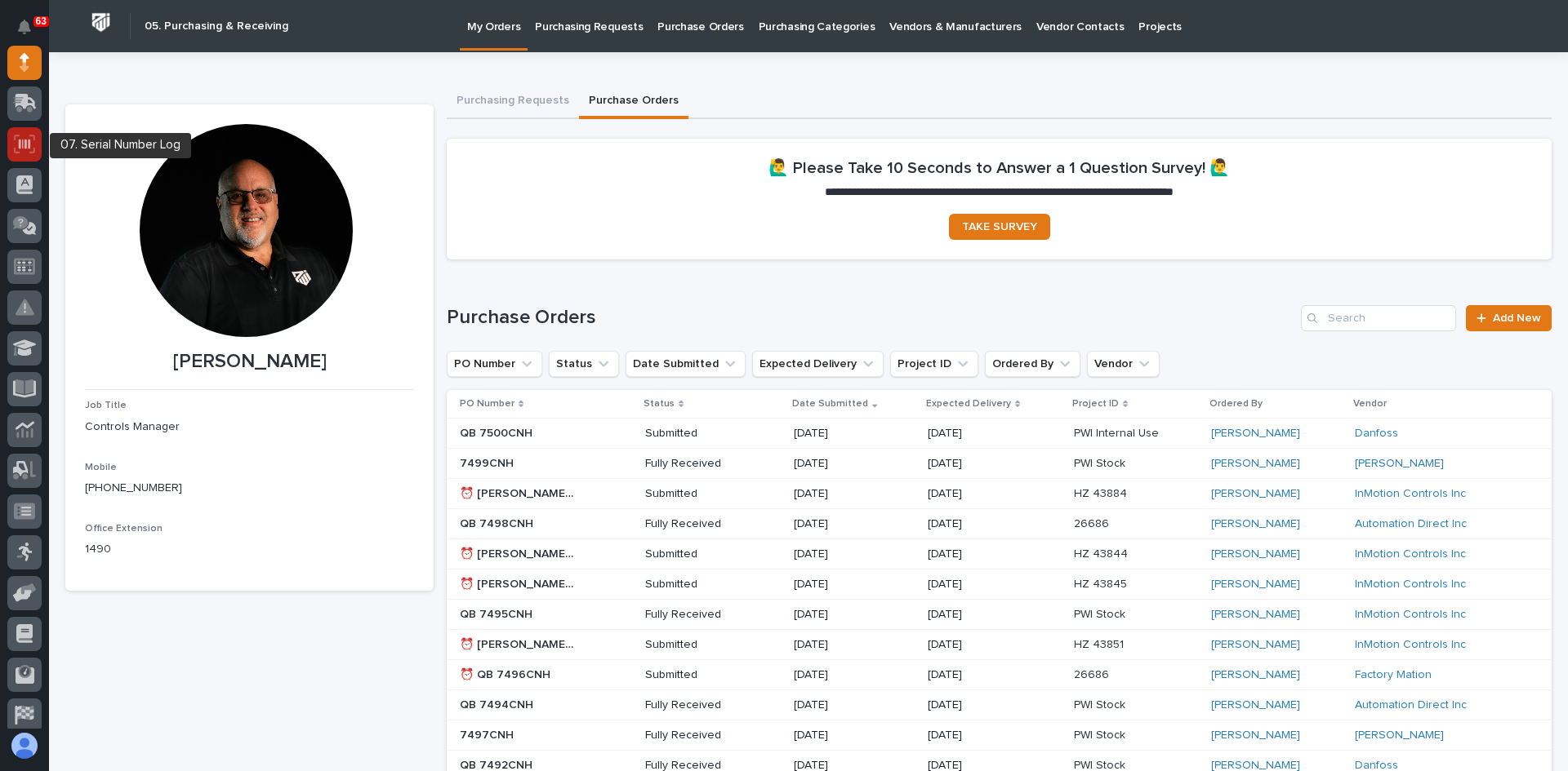
click at [24, 142] on icon at bounding box center [24, 144] width 11 height 10
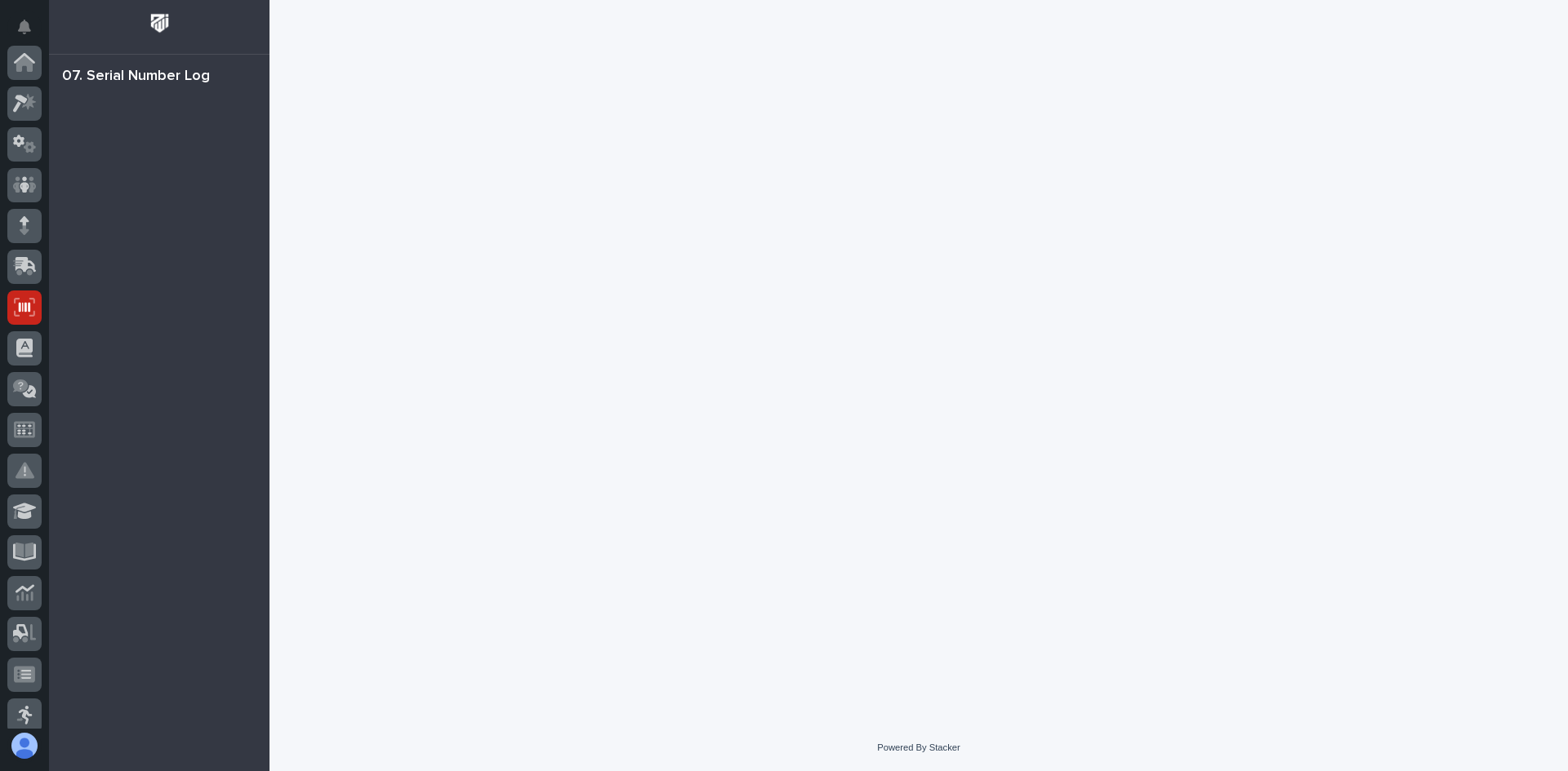
scroll to position [245, 0]
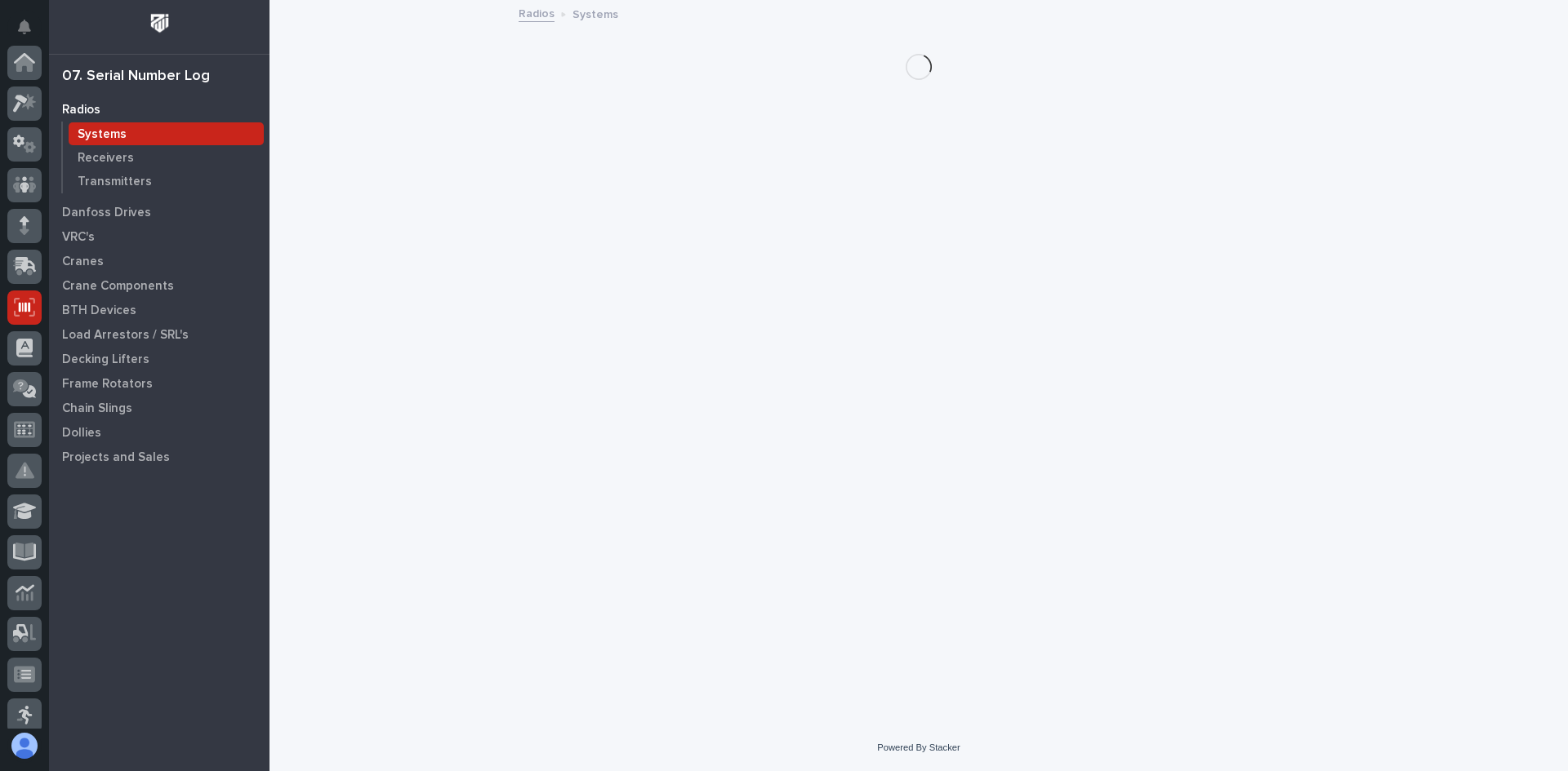
scroll to position [245, 0]
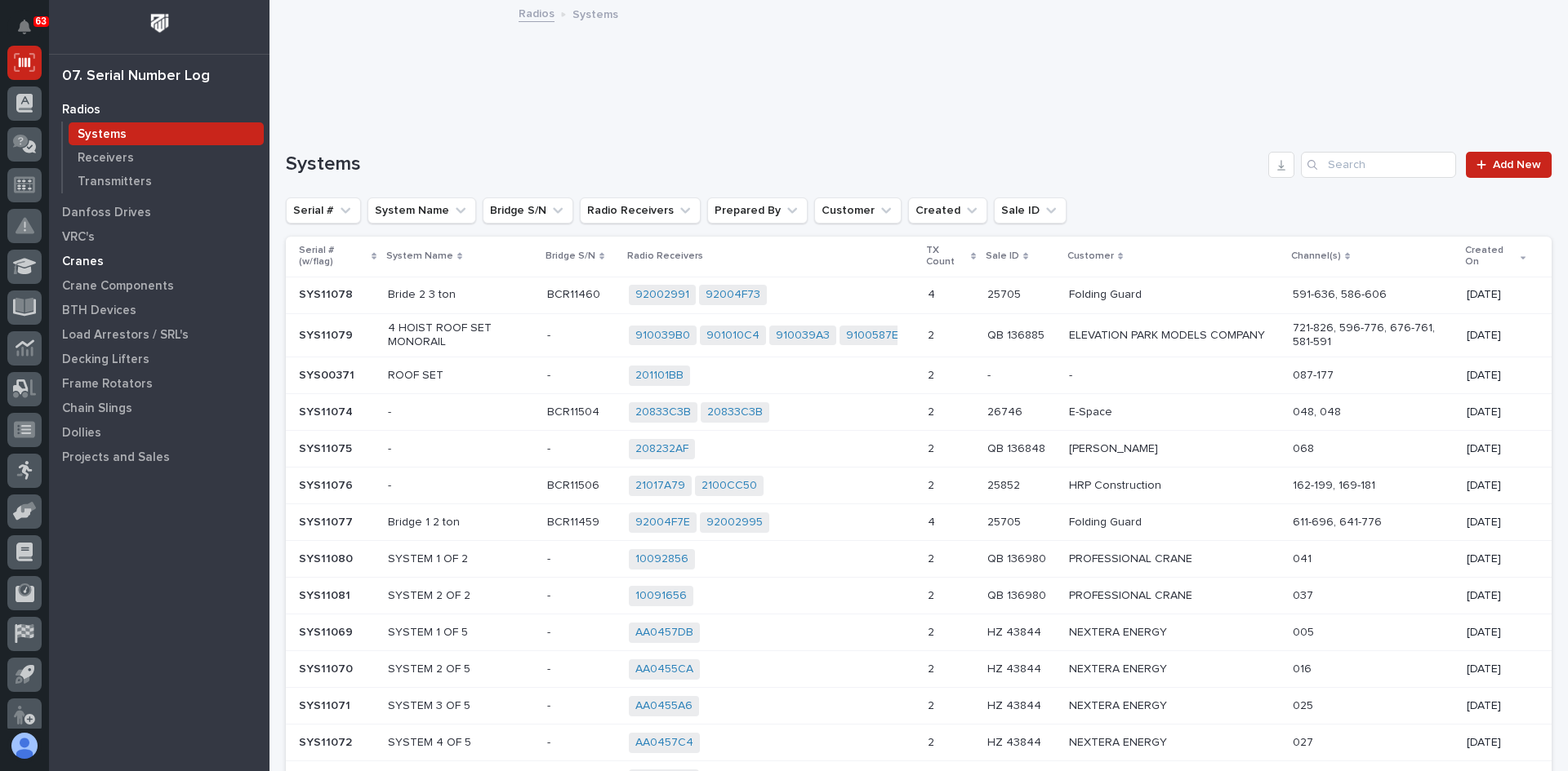
click at [93, 257] on p "Cranes" at bounding box center [83, 262] width 42 height 15
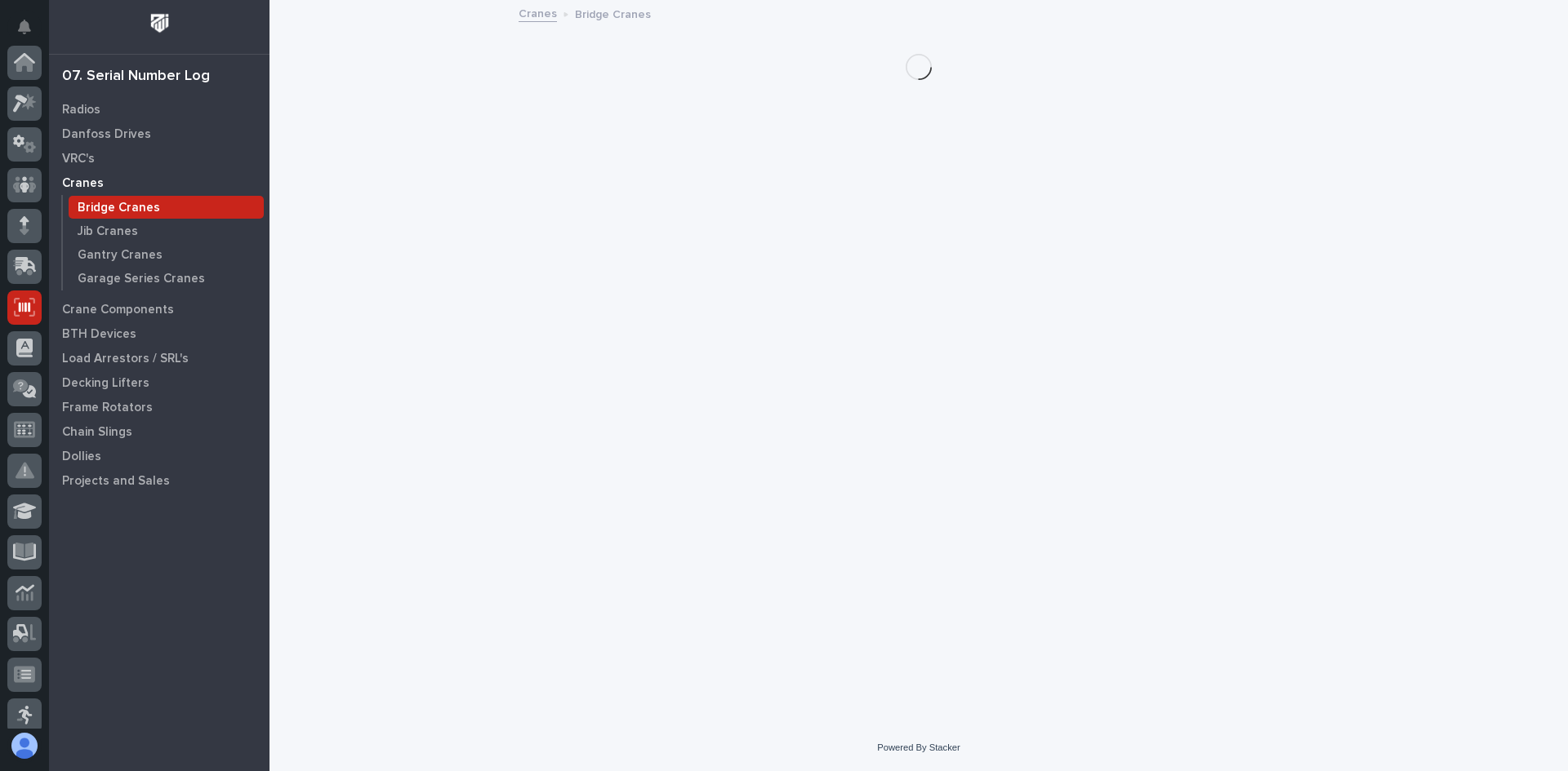
scroll to position [245, 0]
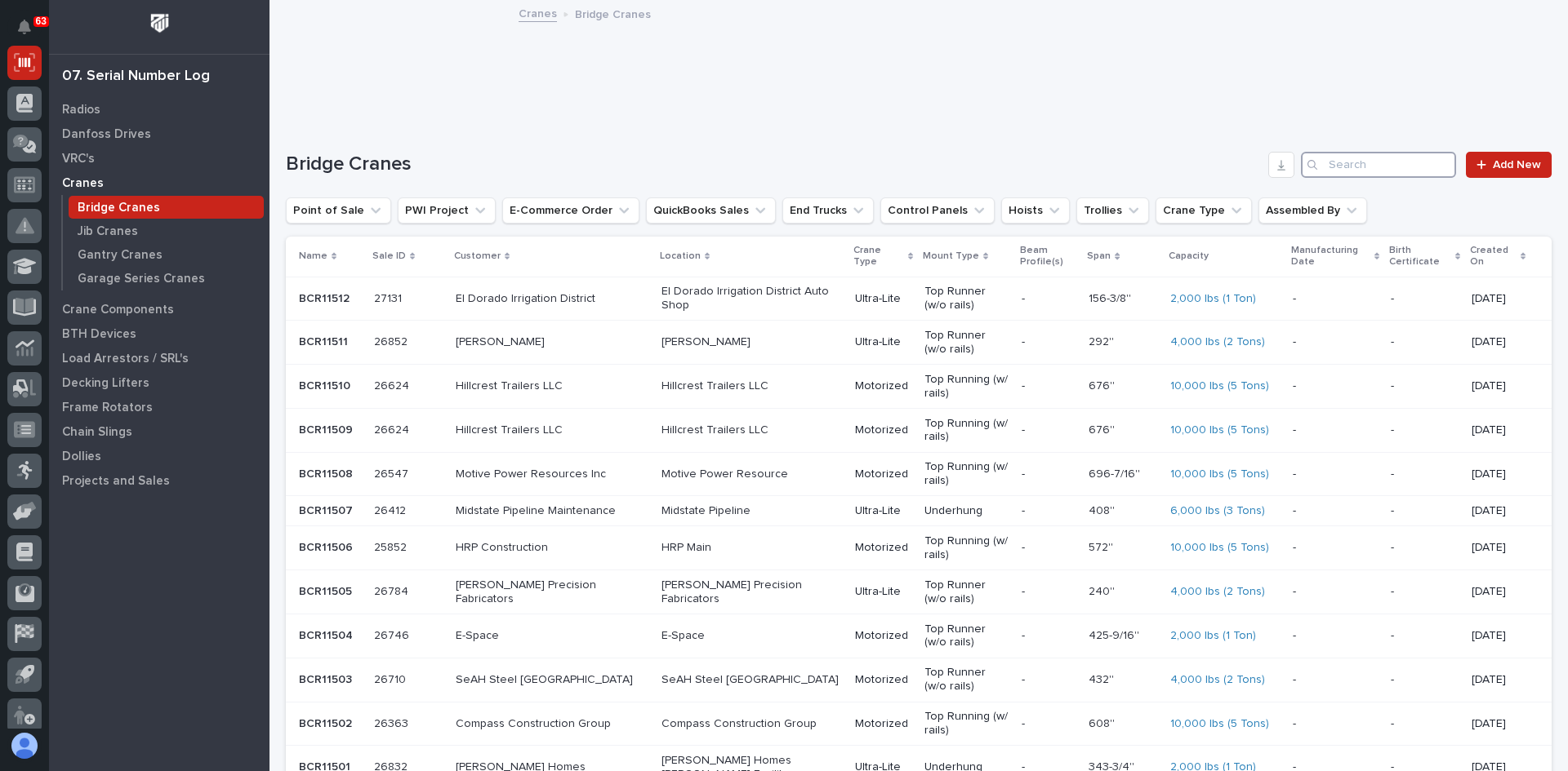
click at [1323, 166] on input "Search" at bounding box center [1378, 165] width 155 height 26
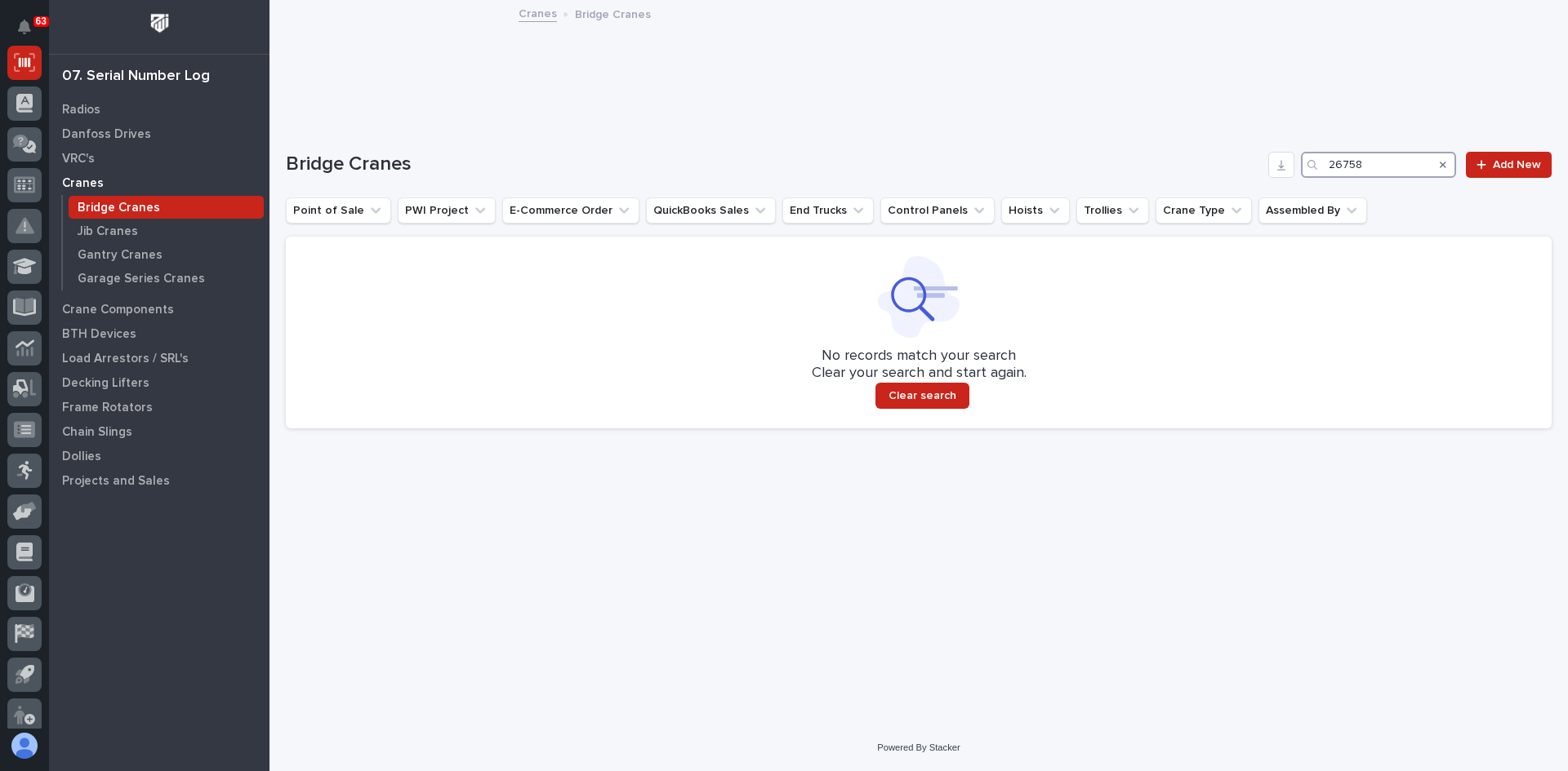
click at [1372, 156] on input "26758" at bounding box center [1378, 165] width 155 height 26
type input "26727"
